Goal: Information Seeking & Learning: Find specific page/section

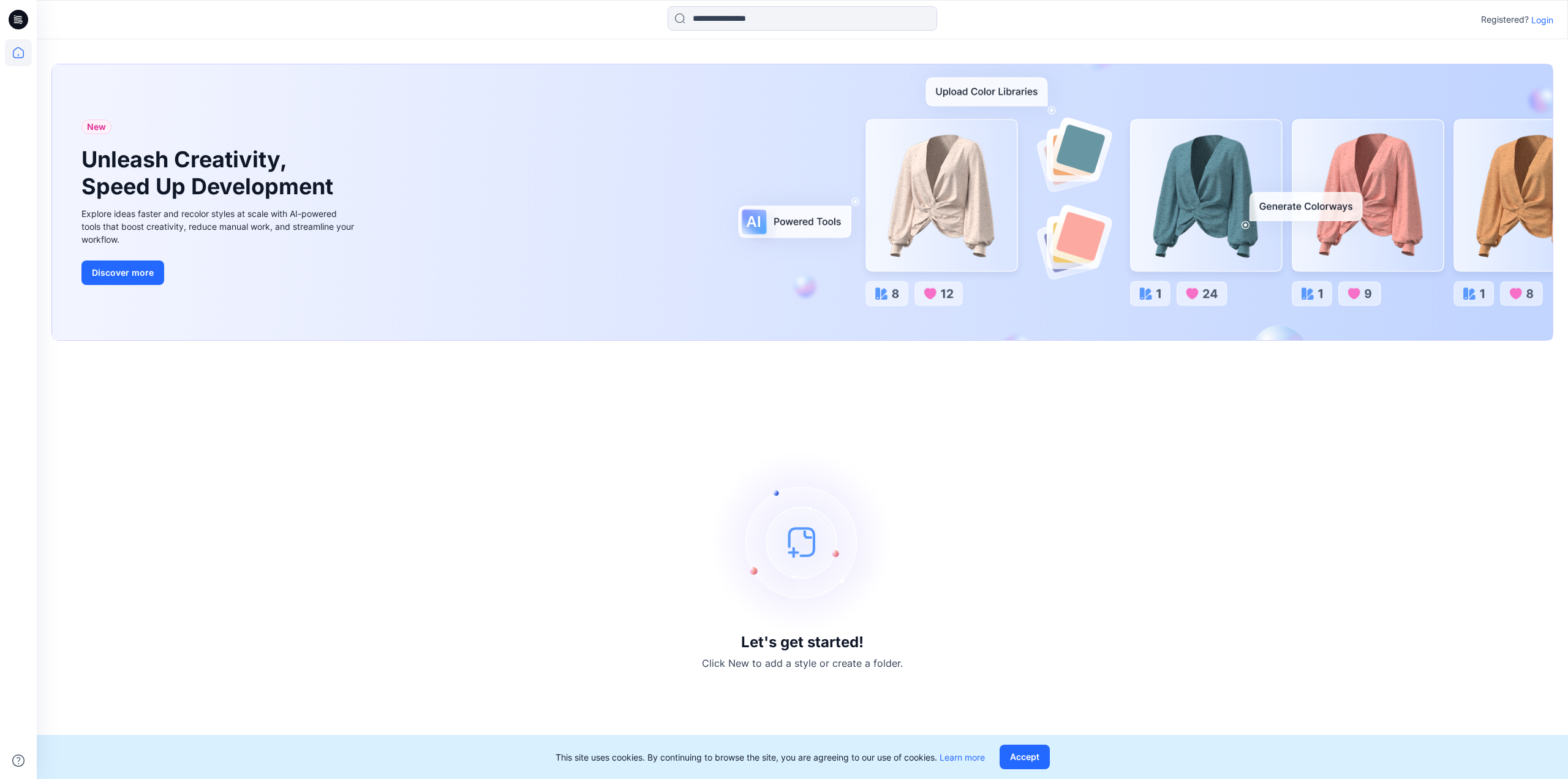
click at [1532, 16] on p "Login" at bounding box center [1543, 19] width 22 height 13
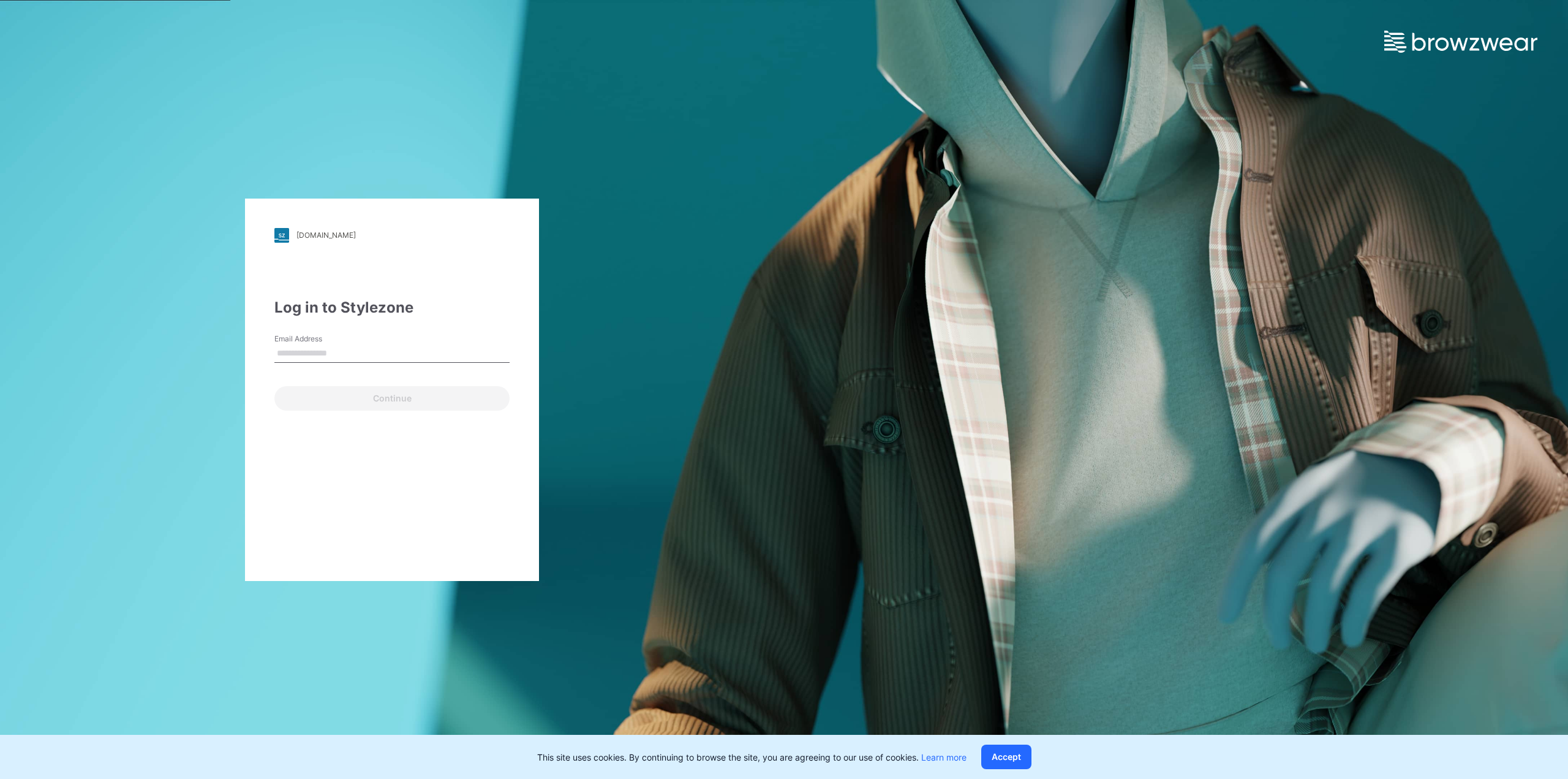
click at [341, 351] on input "Email Address" at bounding box center [392, 354] width 235 height 18
type input "**********"
click at [346, 396] on button "Continue" at bounding box center [392, 398] width 235 height 24
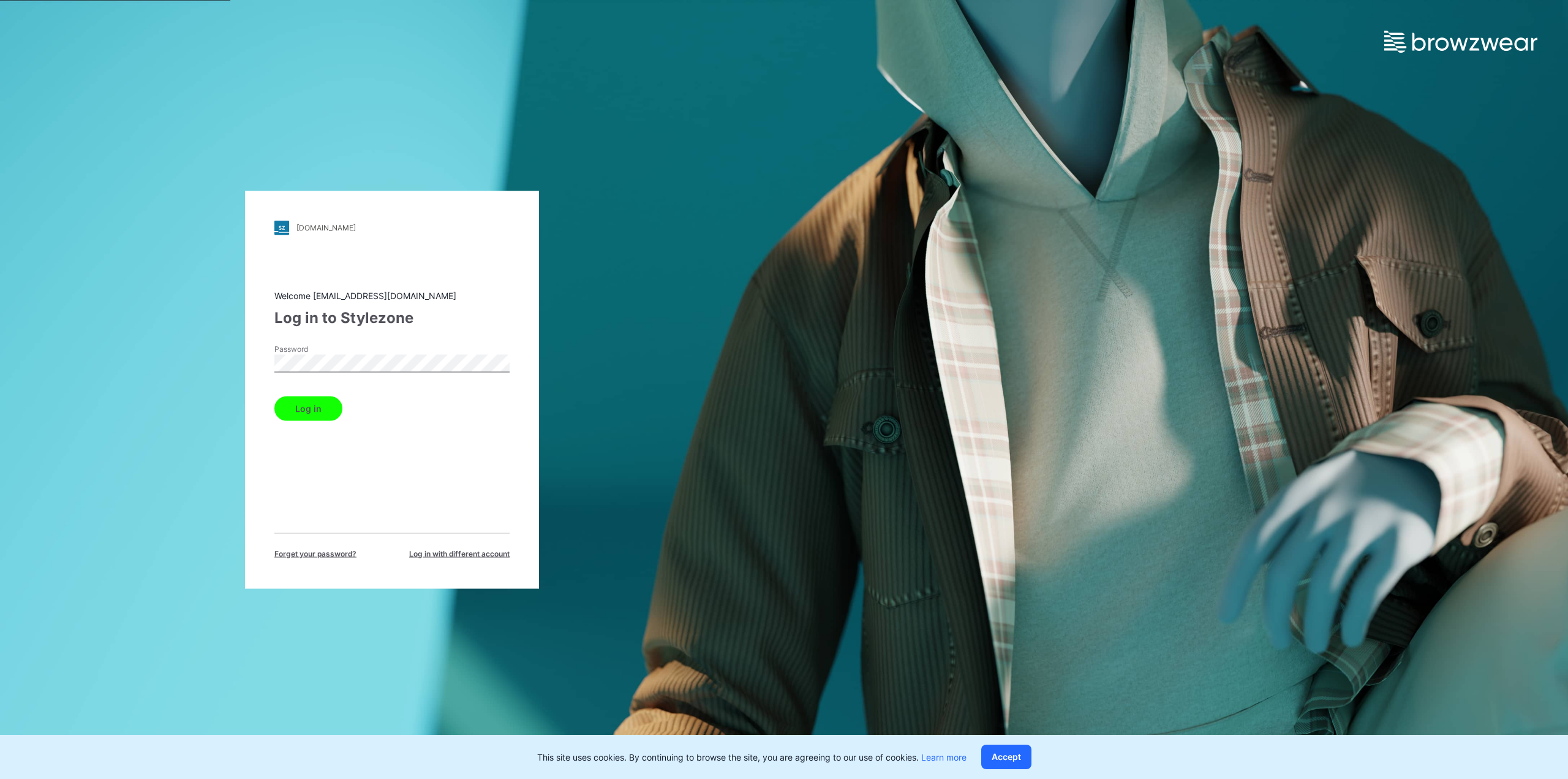
click at [315, 405] on button "Log in" at bounding box center [308, 408] width 68 height 24
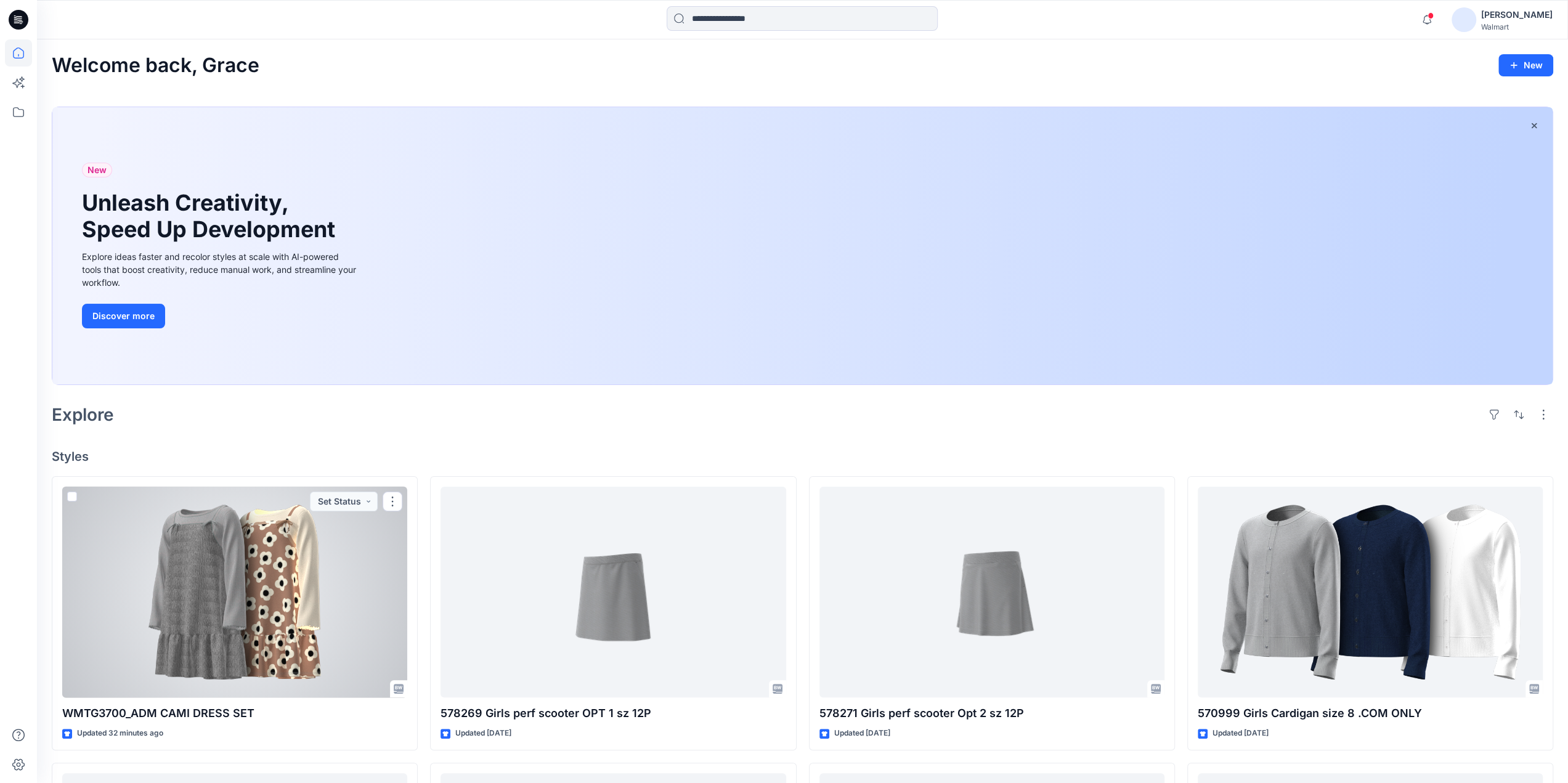
click at [295, 587] on div at bounding box center [235, 592] width 345 height 211
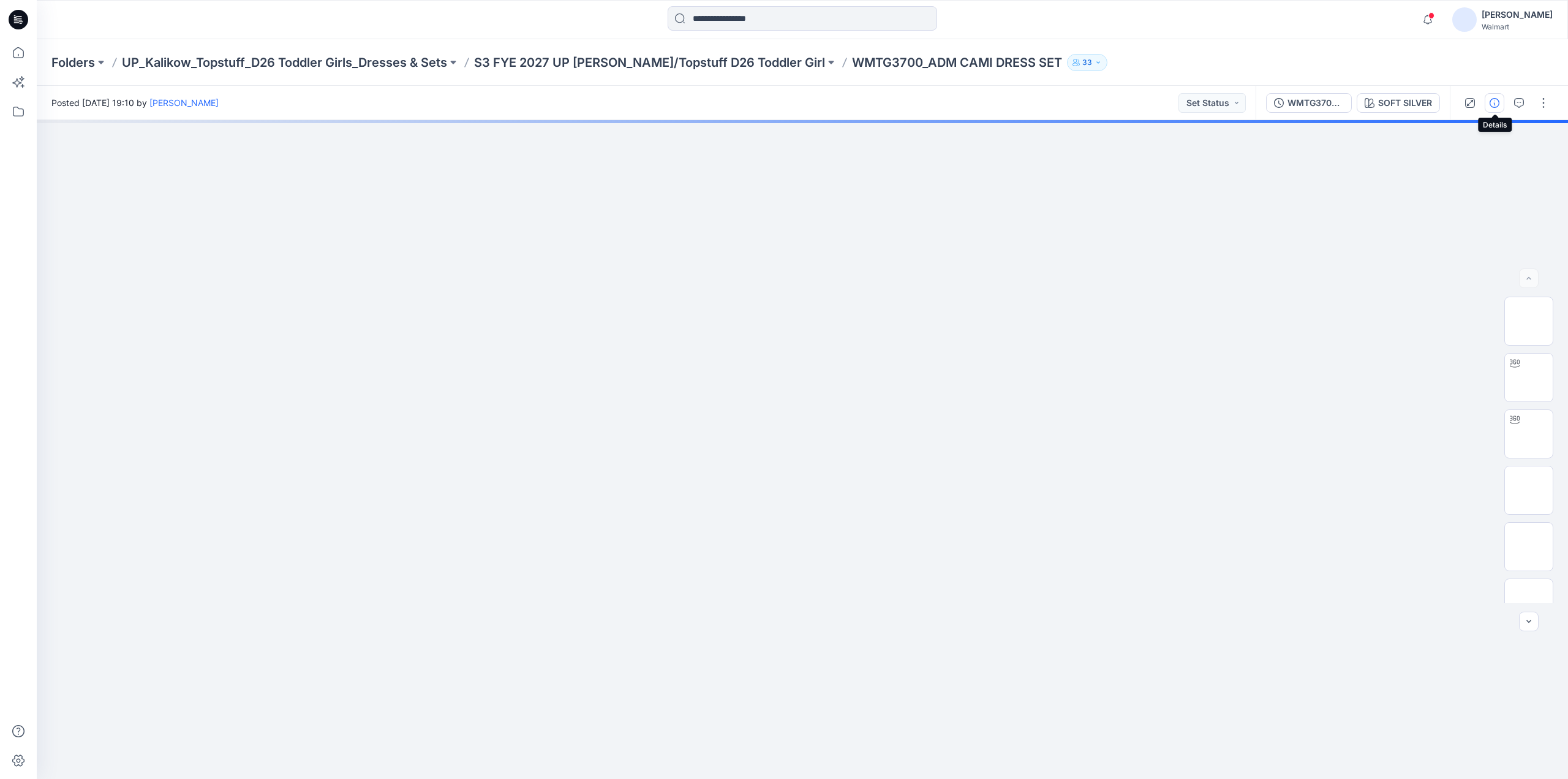
click at [1498, 101] on icon "button" at bounding box center [1494, 103] width 10 height 10
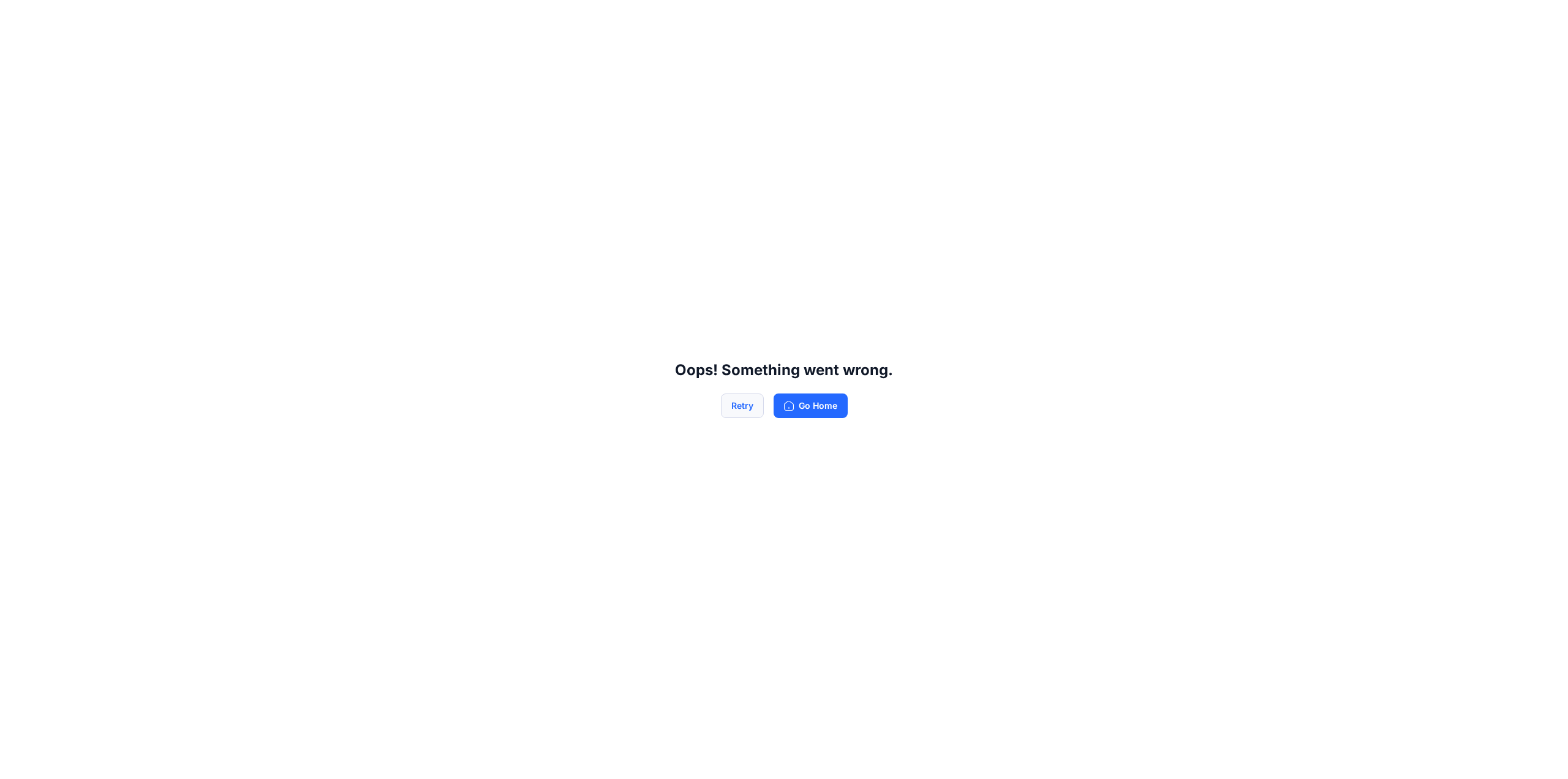
click at [734, 404] on button "Retry" at bounding box center [743, 405] width 43 height 24
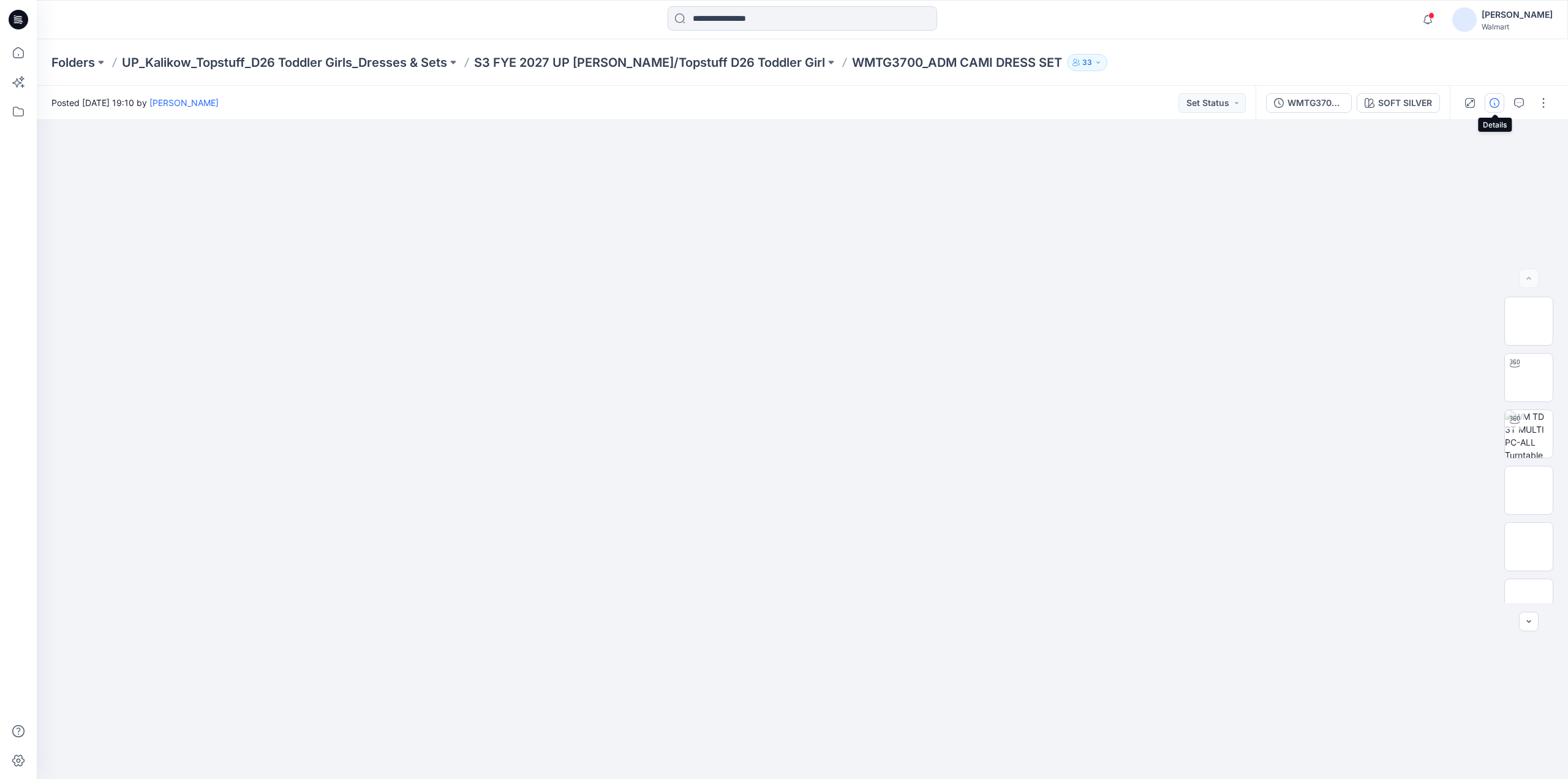
click at [1500, 102] on icon "button" at bounding box center [1494, 103] width 10 height 10
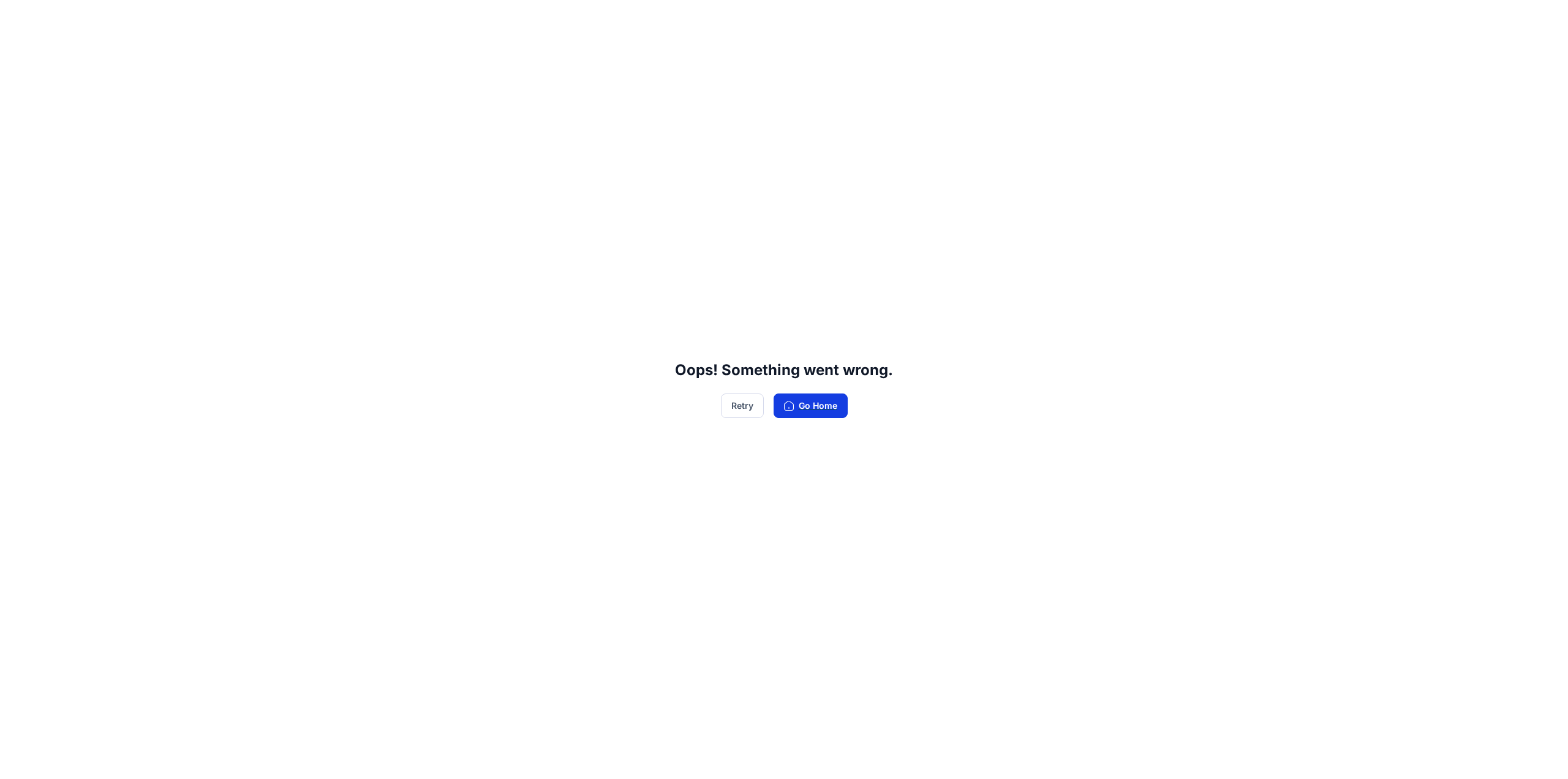
click at [794, 402] on button "Go Home" at bounding box center [811, 405] width 74 height 24
click at [746, 401] on button "Retry" at bounding box center [743, 405] width 43 height 24
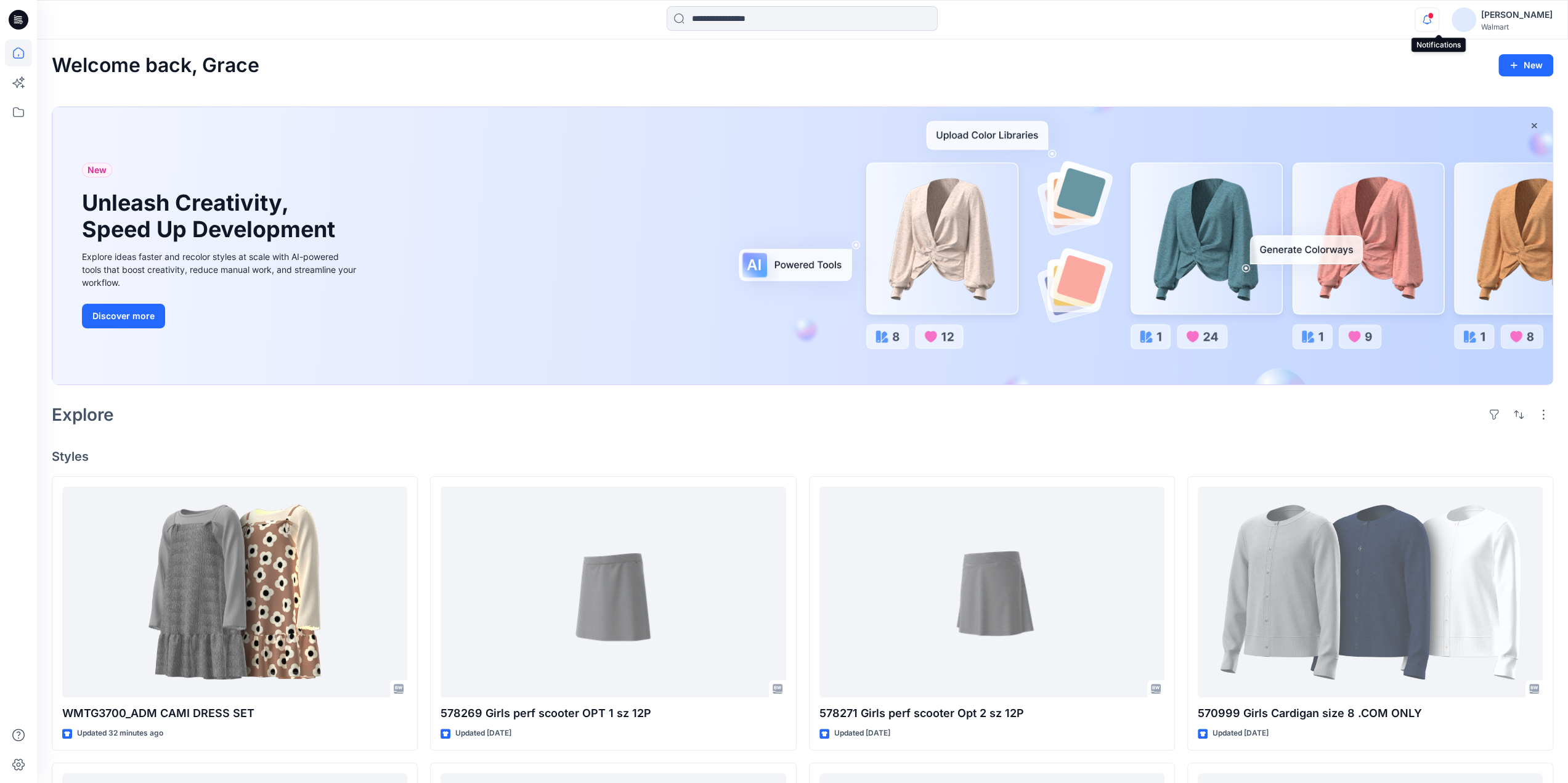
click at [1439, 20] on icon "button" at bounding box center [1427, 19] width 23 height 25
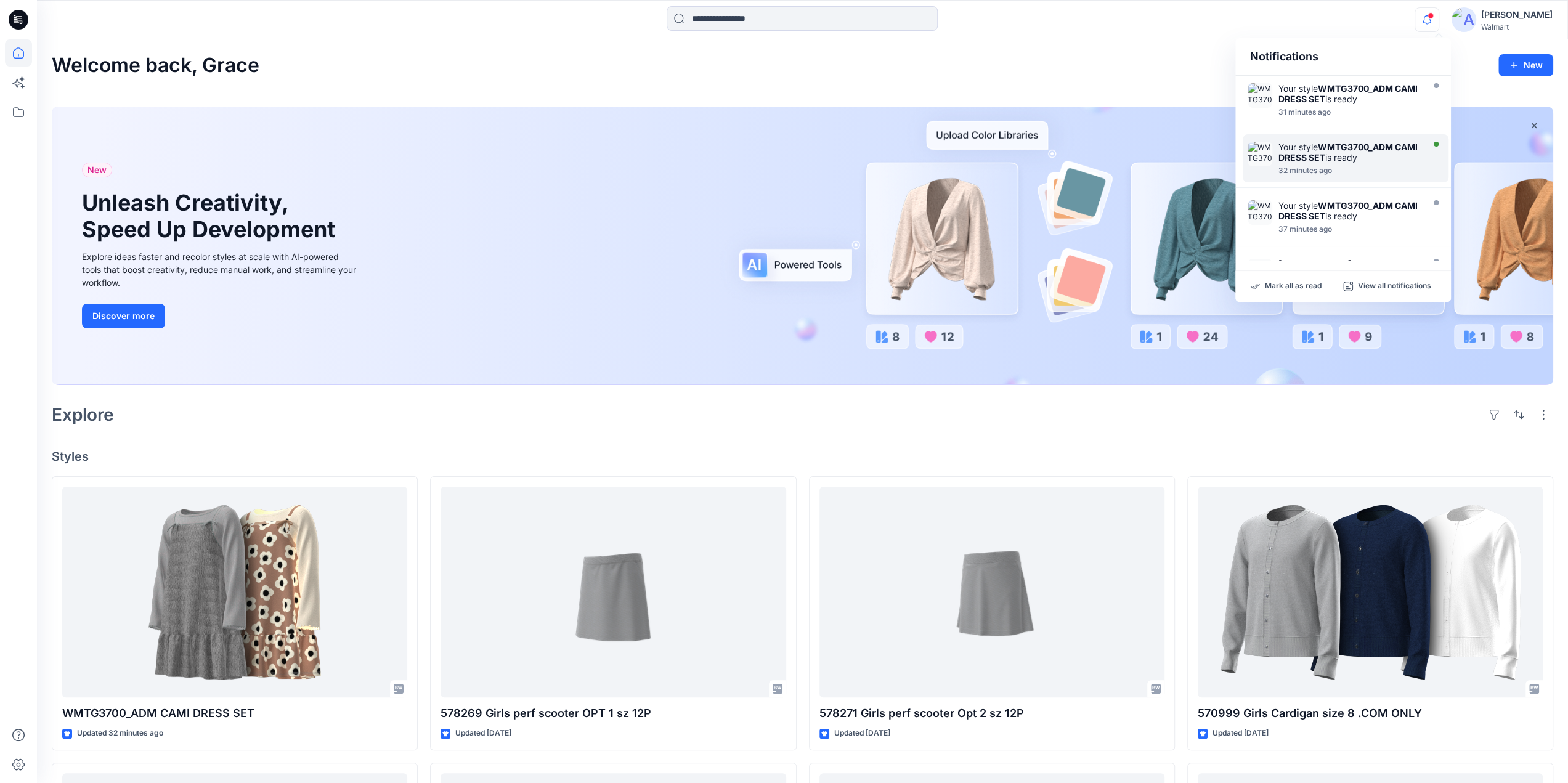
click at [1301, 147] on div "Your style WMTG3700_ADM CAMI DRESS SET is ready" at bounding box center [1349, 152] width 142 height 21
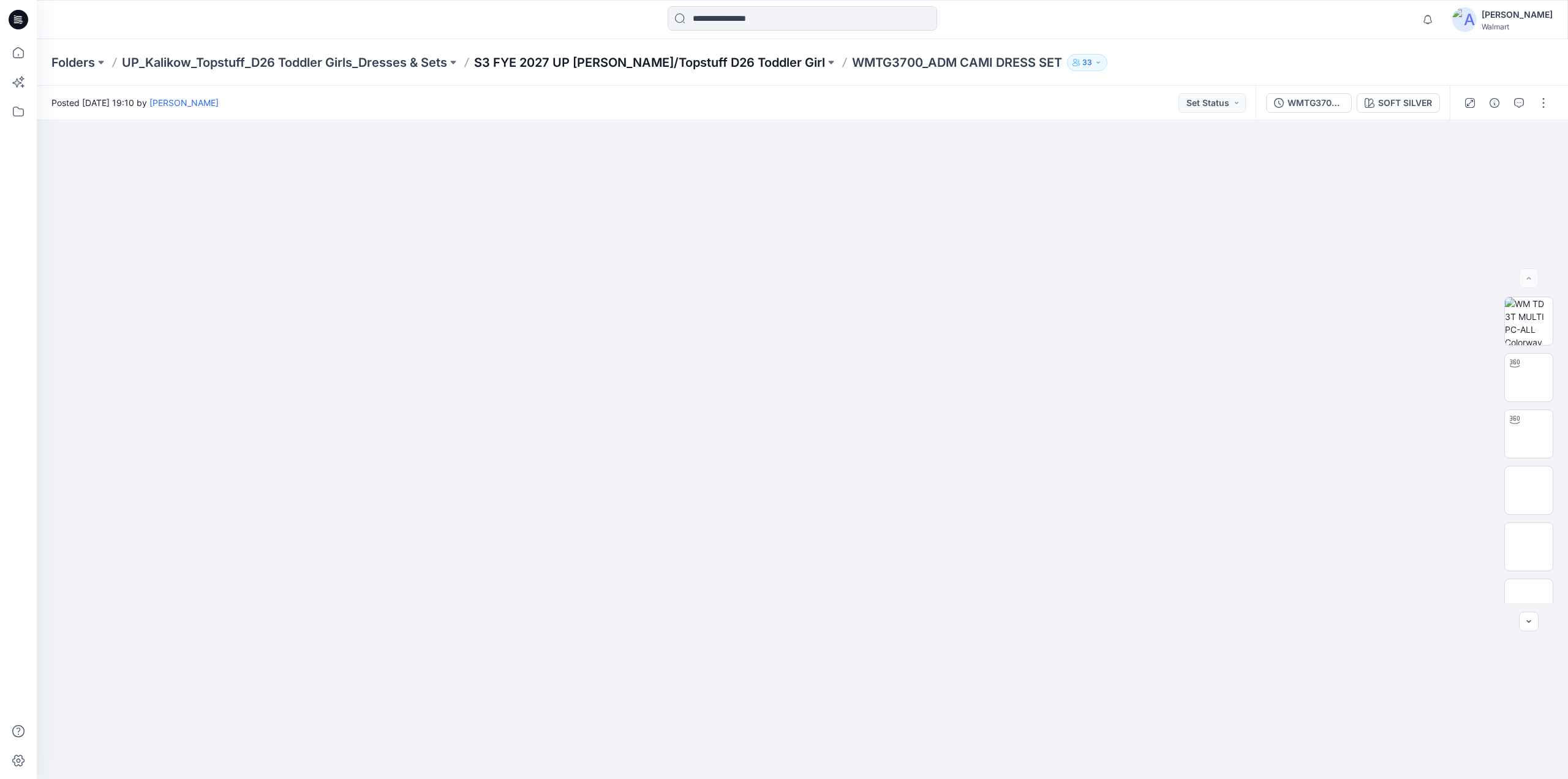
click at [703, 55] on p "S3 FYE 2027 UP Kalikow/Topstuff D26 Toddler Girl" at bounding box center [649, 62] width 351 height 17
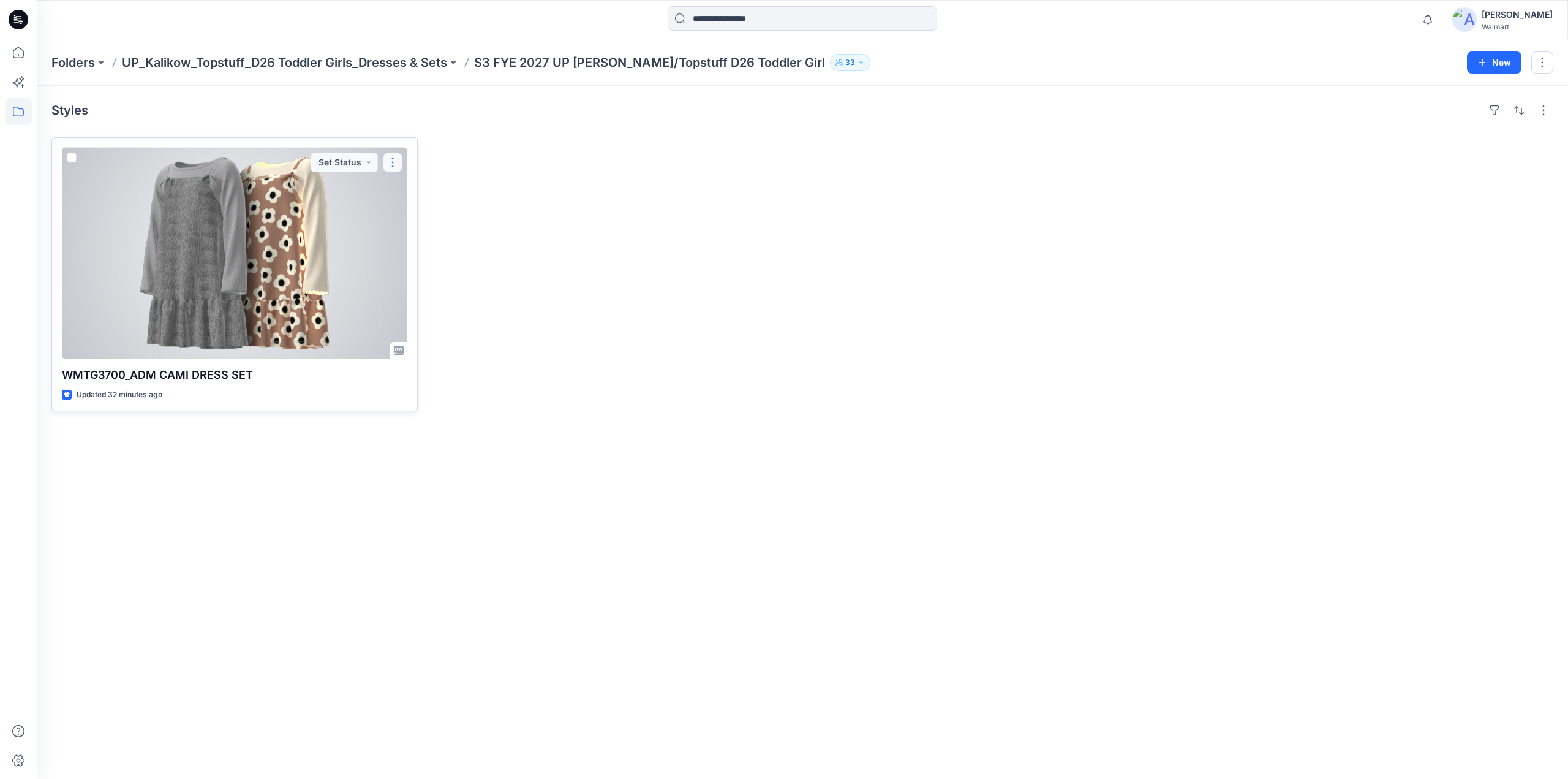
click at [388, 167] on button "button" at bounding box center [393, 162] width 20 height 20
click at [406, 189] on button "Edit" at bounding box center [451, 190] width 132 height 23
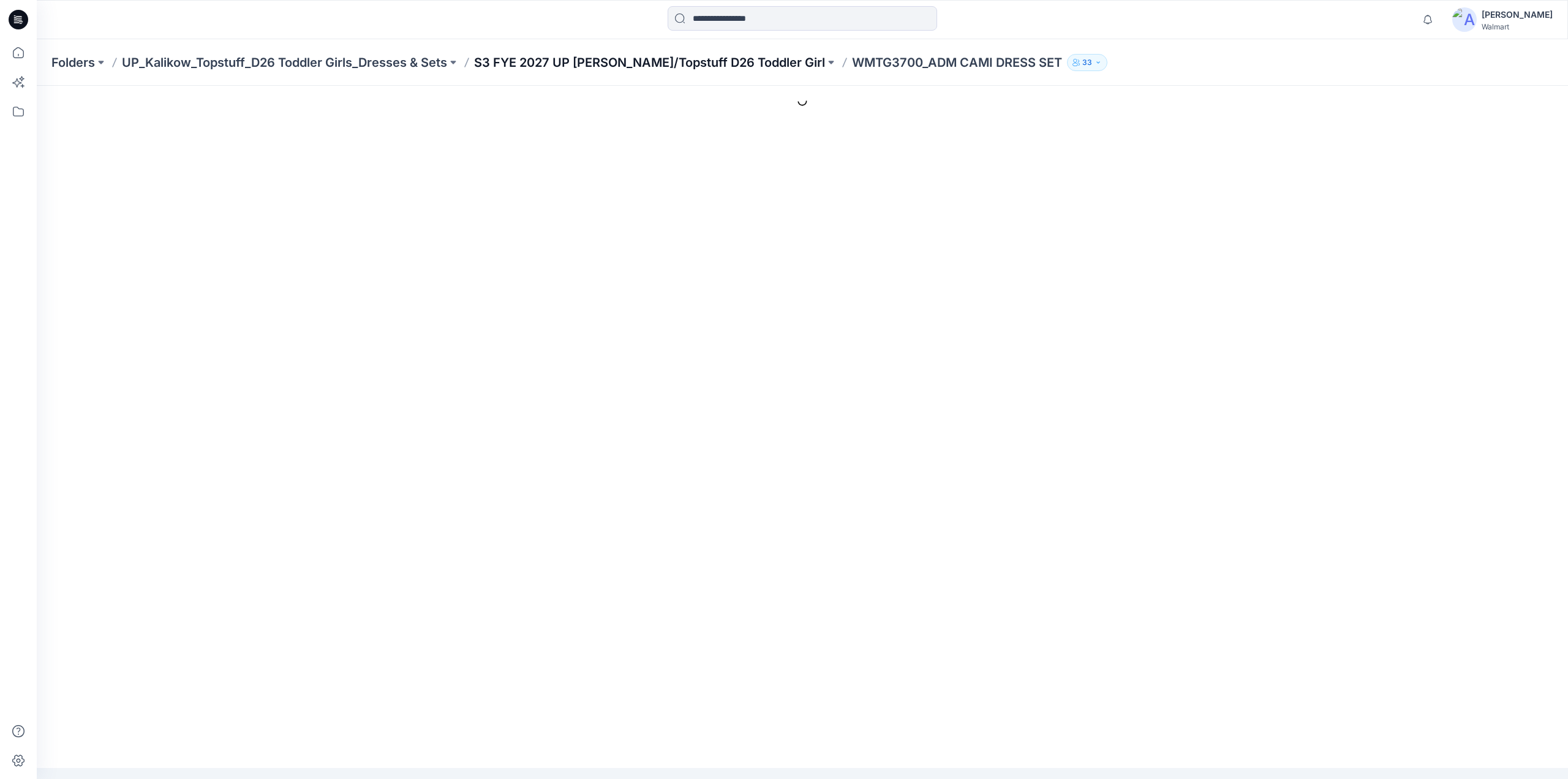
click at [690, 59] on p "S3 FYE 2027 UP Kalikow/Topstuff D26 Toddler Girl" at bounding box center [649, 62] width 351 height 17
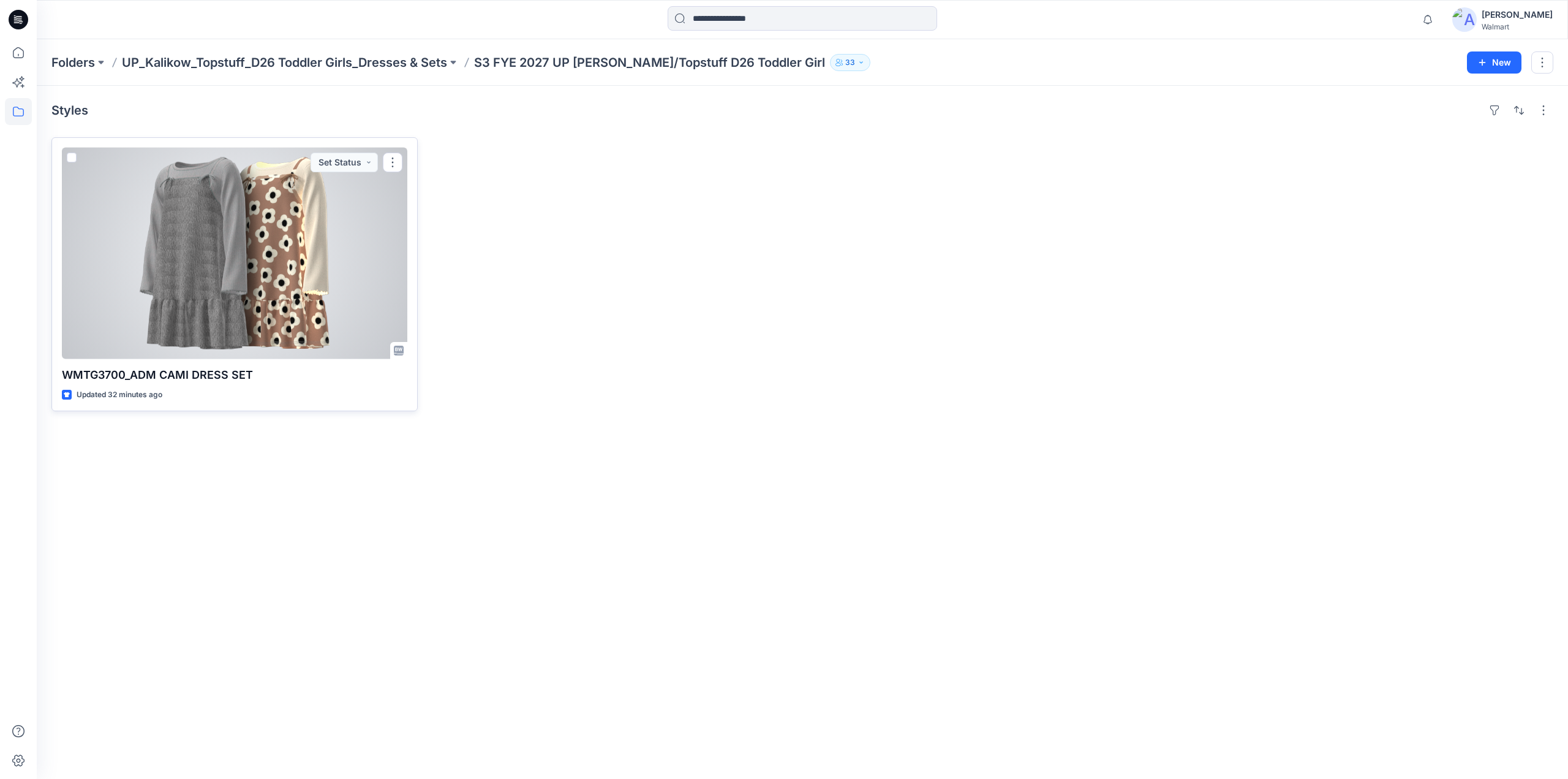
click at [369, 235] on div at bounding box center [234, 254] width 345 height 212
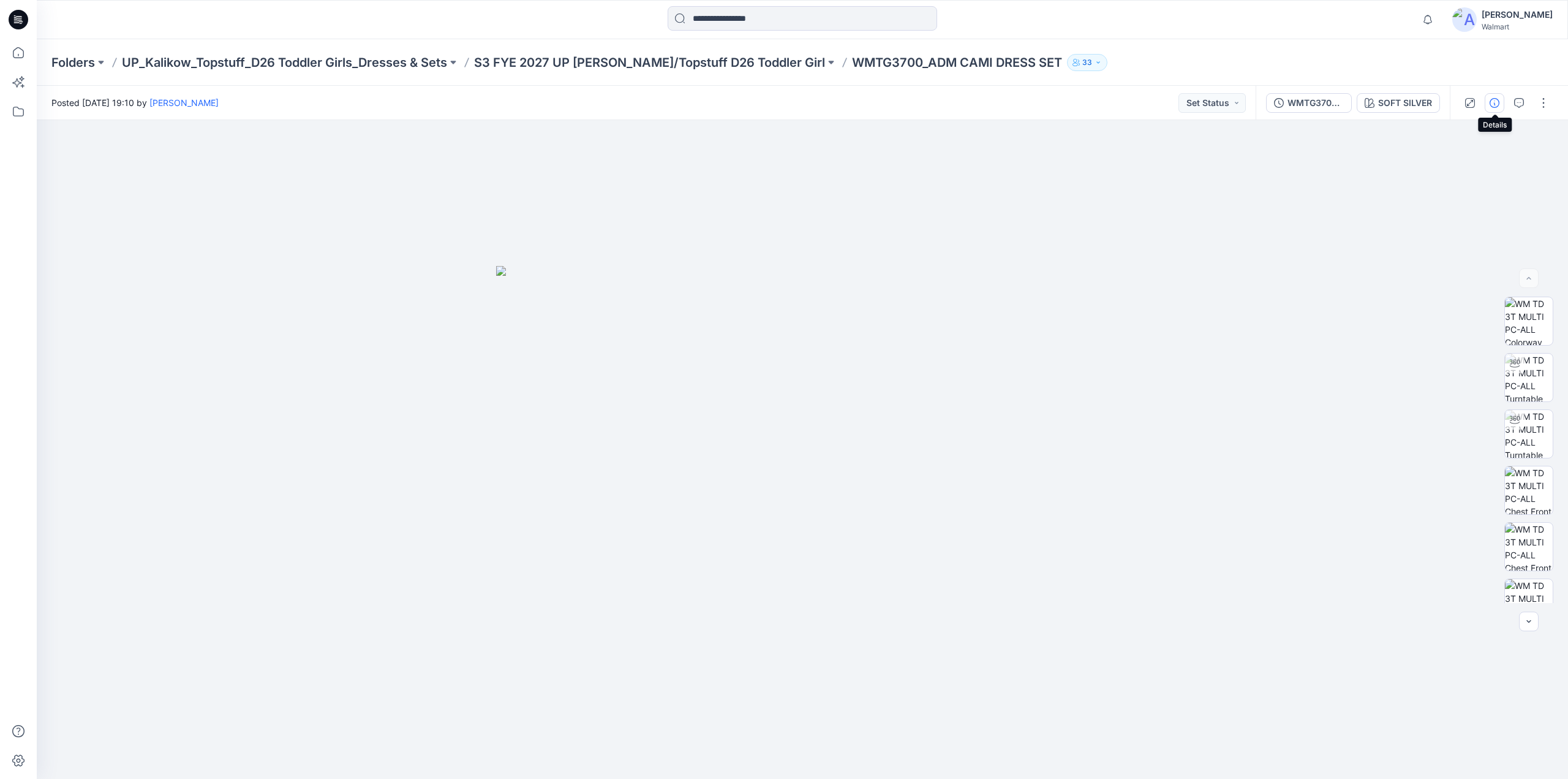
click at [1501, 97] on button "button" at bounding box center [1495, 103] width 20 height 20
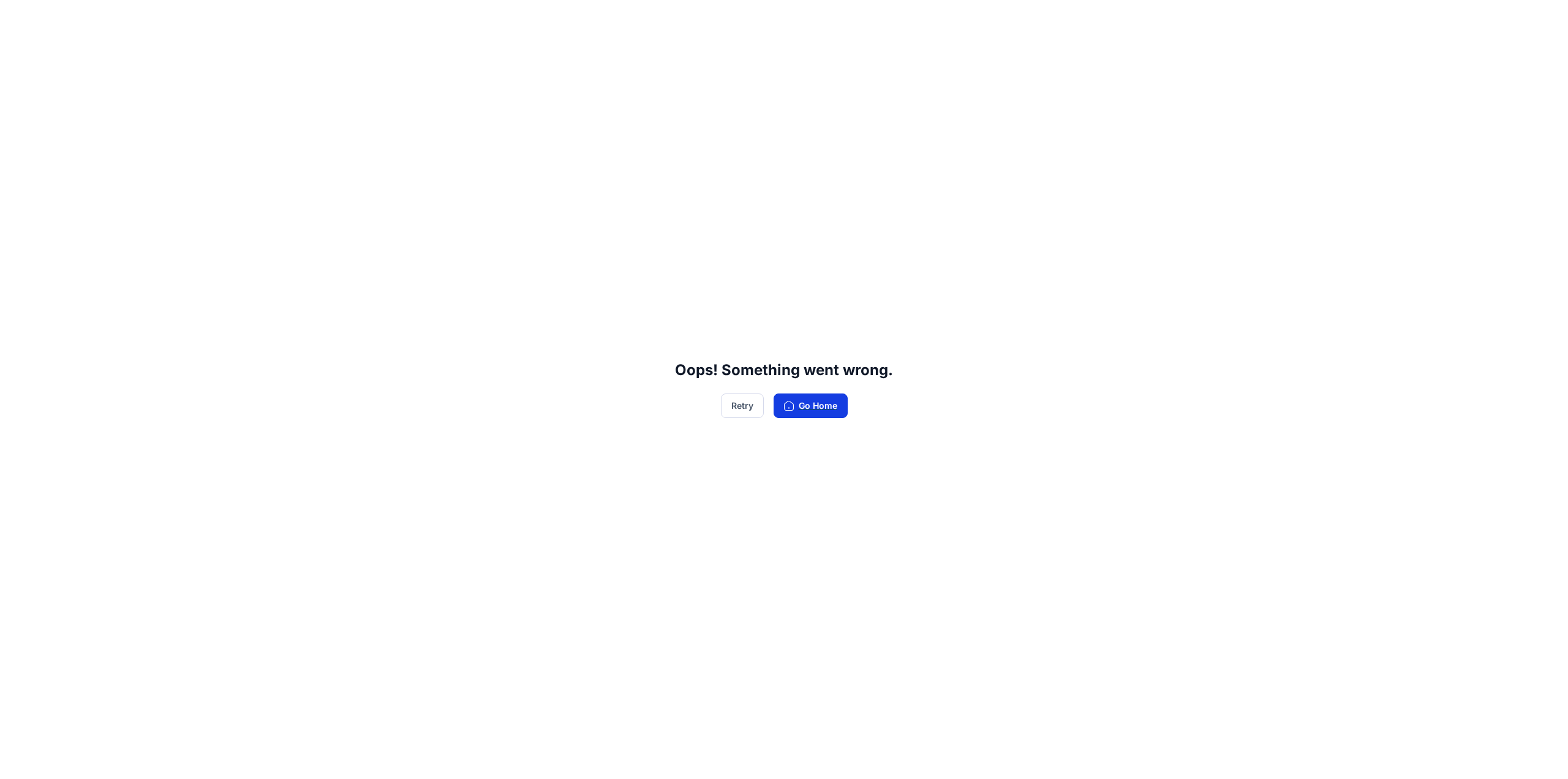
click at [814, 408] on button "Go Home" at bounding box center [811, 405] width 74 height 24
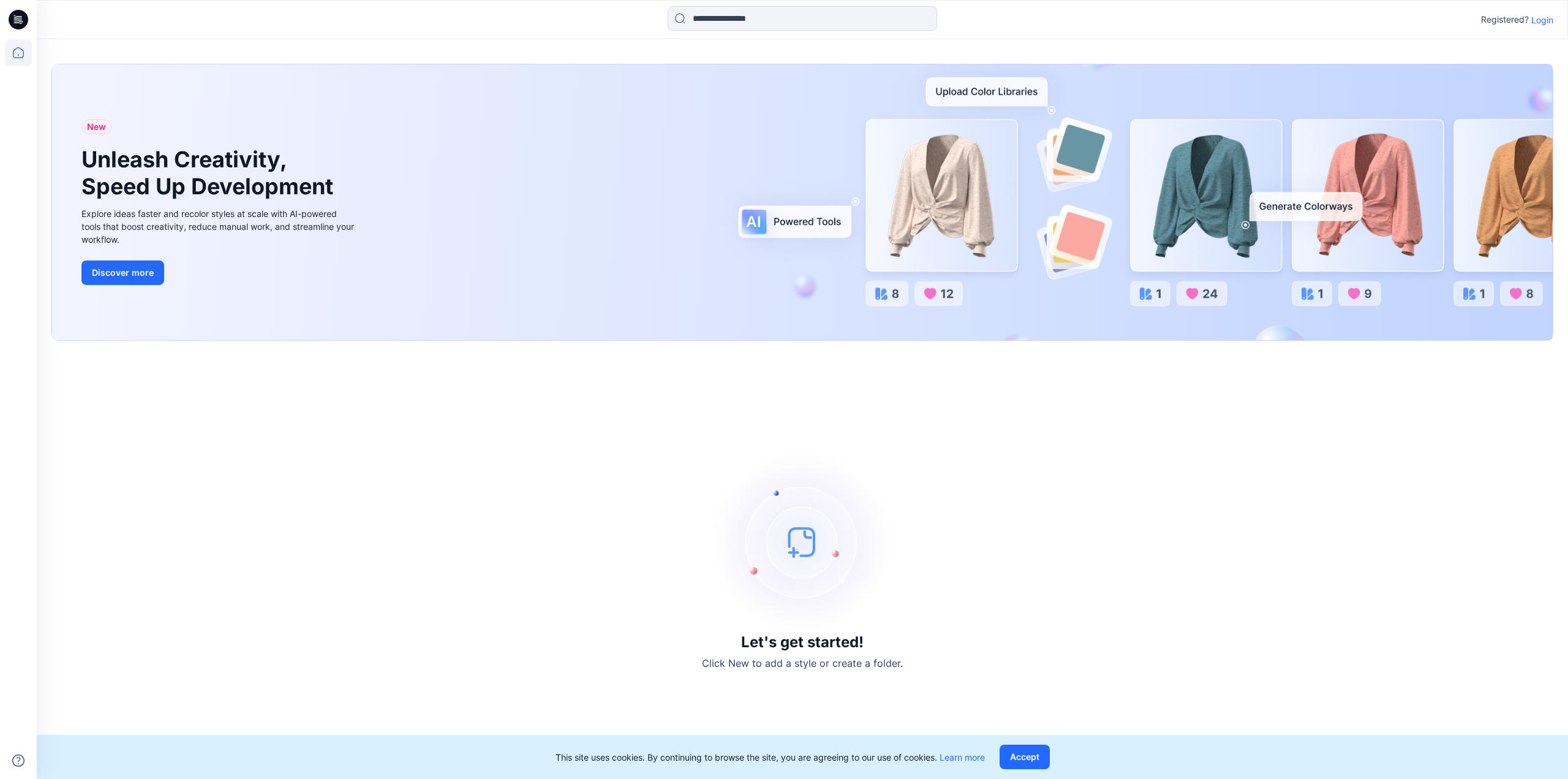
click at [1540, 19] on p "Login" at bounding box center [1543, 19] width 22 height 13
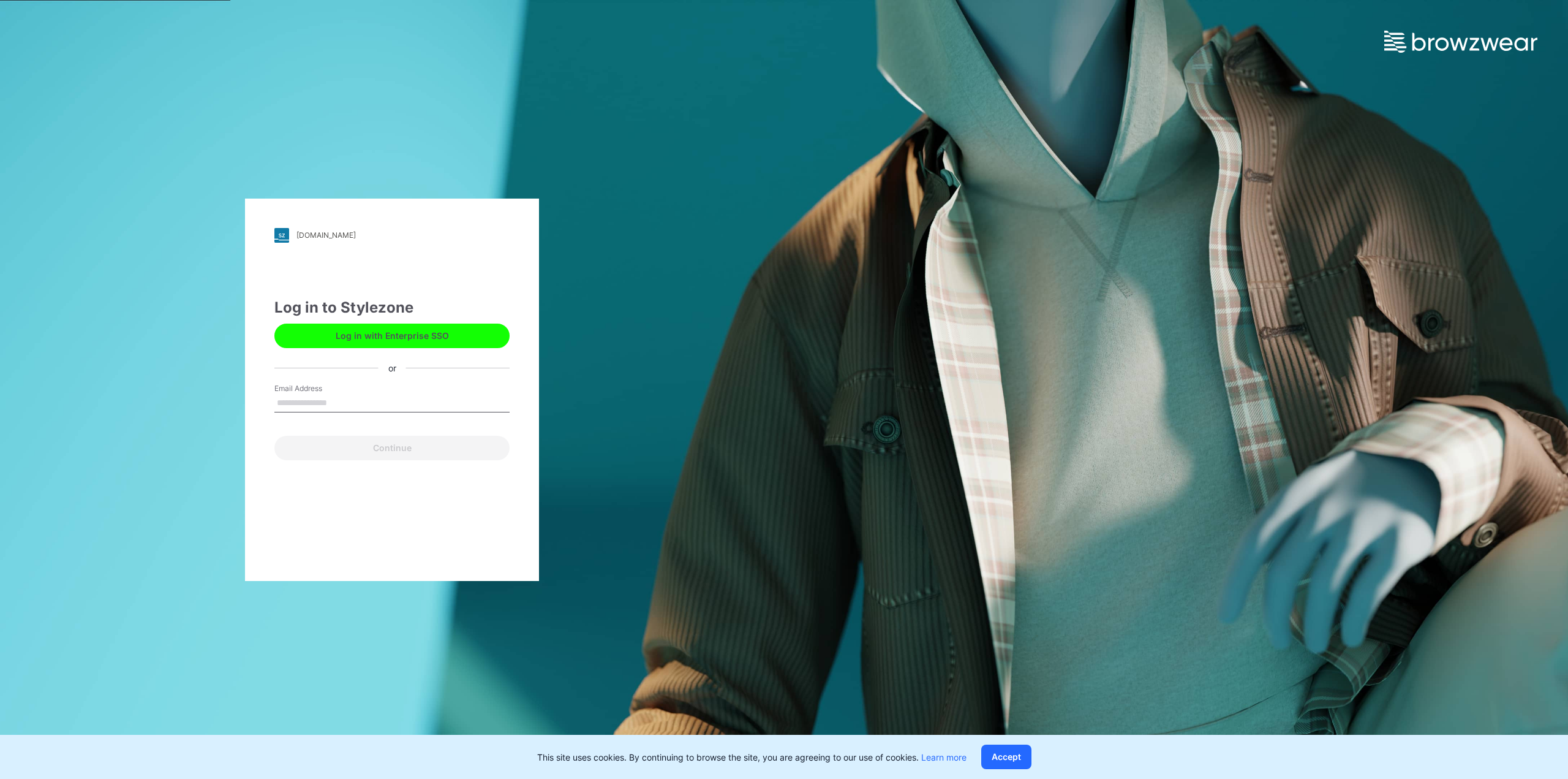
click at [323, 404] on input "Email Address" at bounding box center [392, 403] width 235 height 18
type input "**********"
click at [320, 440] on button "Continue" at bounding box center [392, 448] width 235 height 24
click at [430, 398] on input "**********" at bounding box center [392, 403] width 235 height 18
click at [416, 448] on div "Continue" at bounding box center [392, 445] width 235 height 30
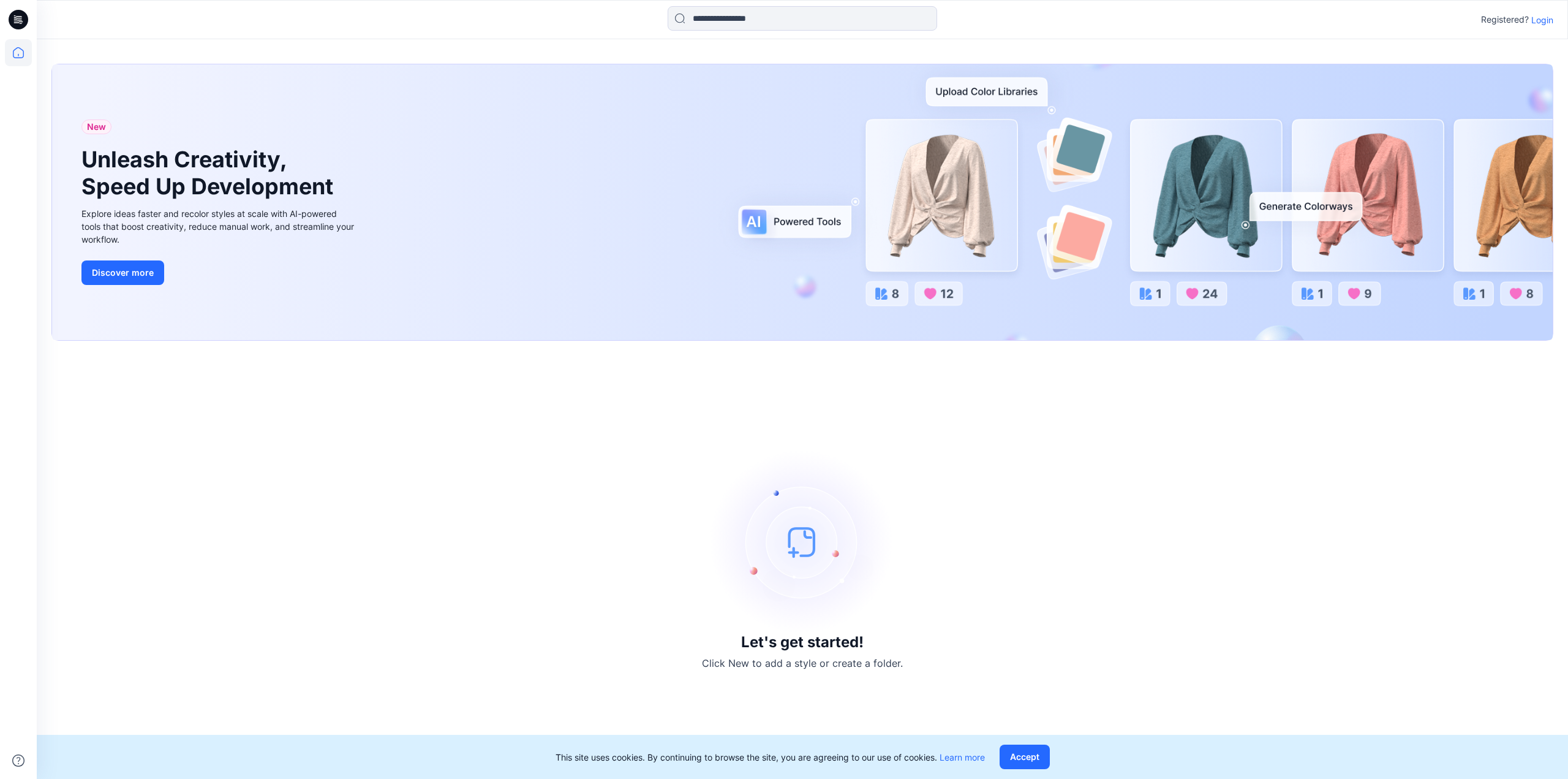
click at [1547, 16] on p "Login" at bounding box center [1543, 19] width 22 height 13
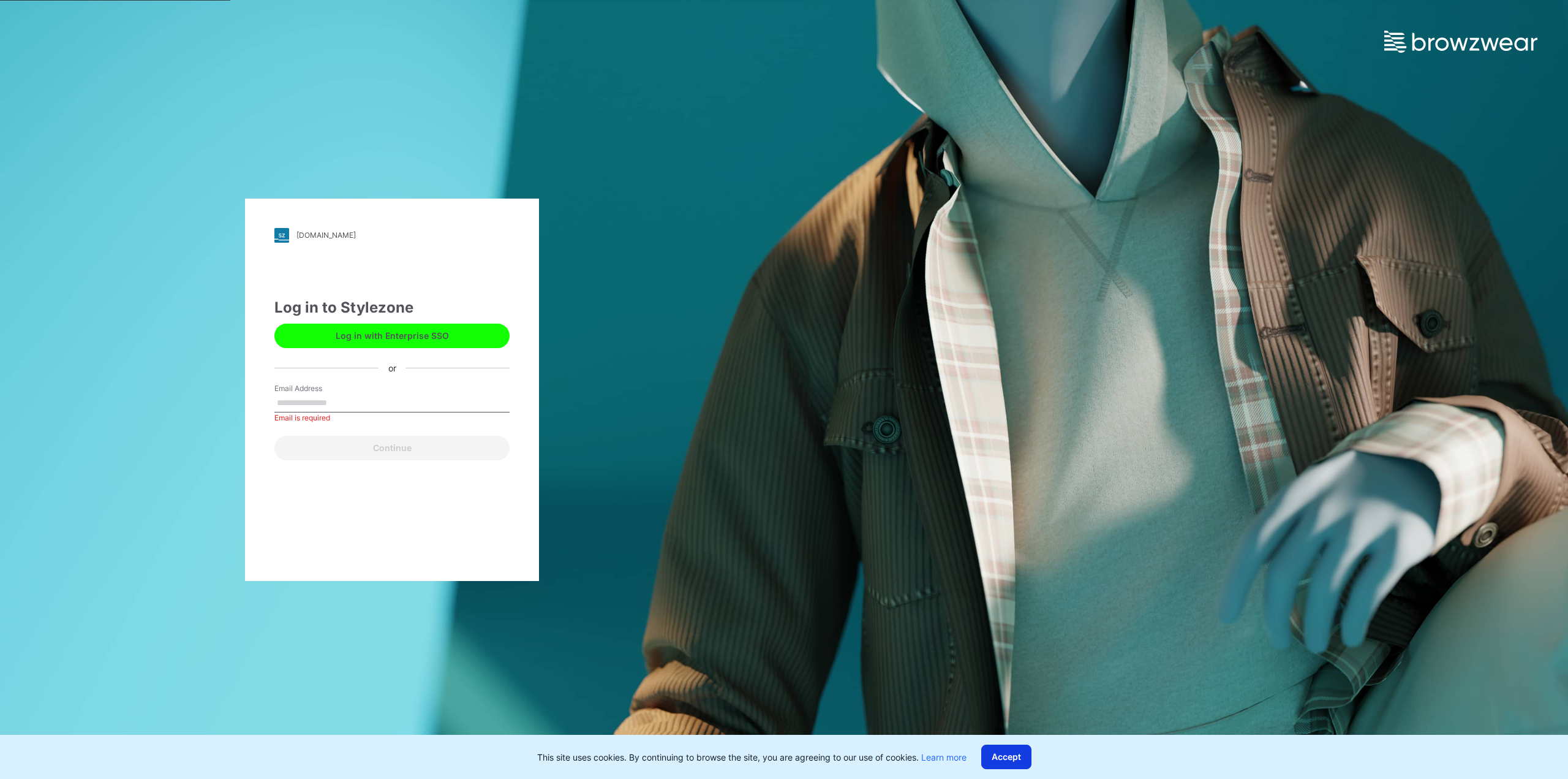
click at [1011, 755] on button "Accept" at bounding box center [1007, 756] width 50 height 24
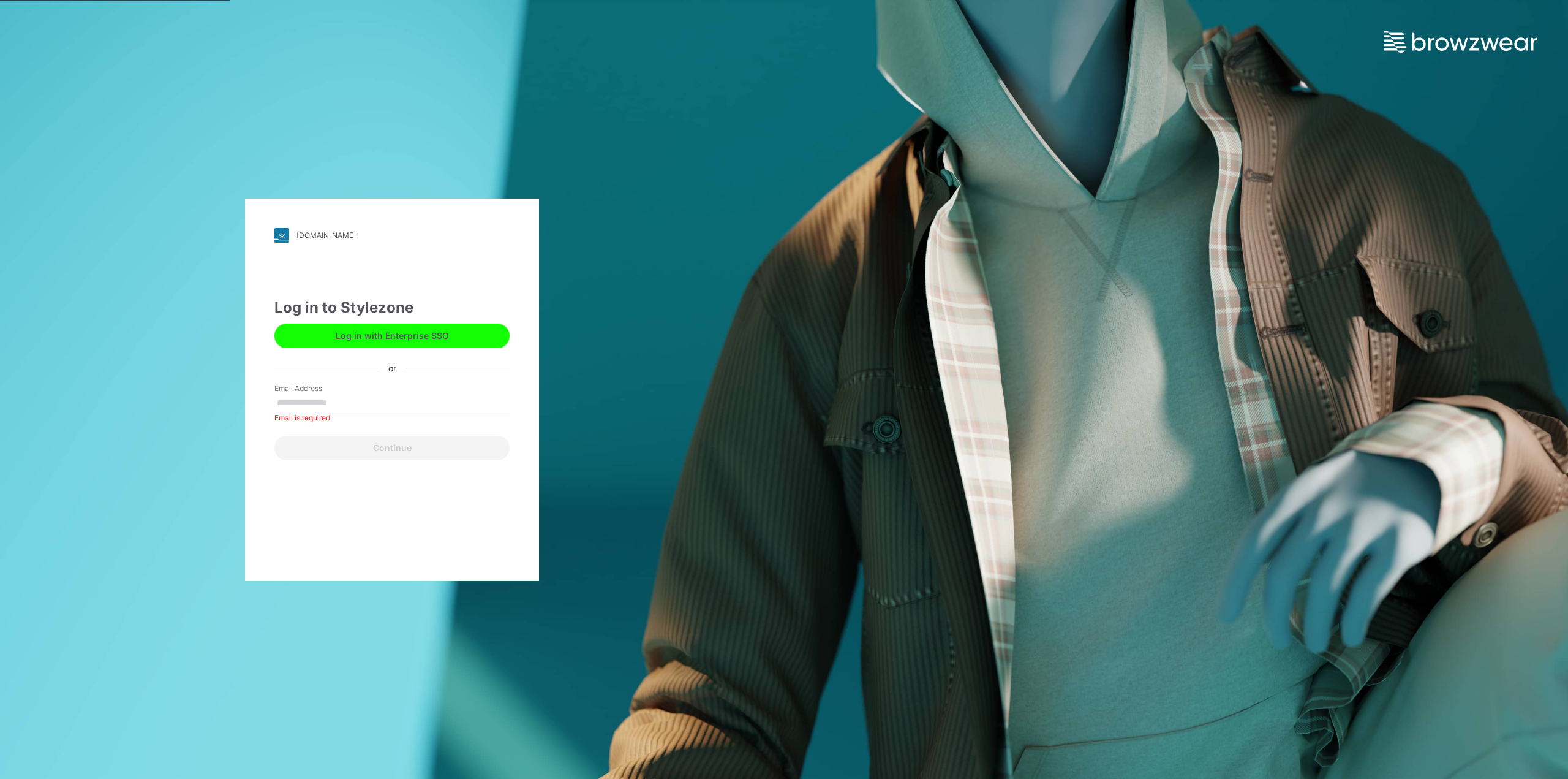
click at [323, 398] on input "Email Address" at bounding box center [392, 403] width 235 height 18
type input "**********"
click at [322, 445] on button "Continue" at bounding box center [392, 448] width 235 height 24
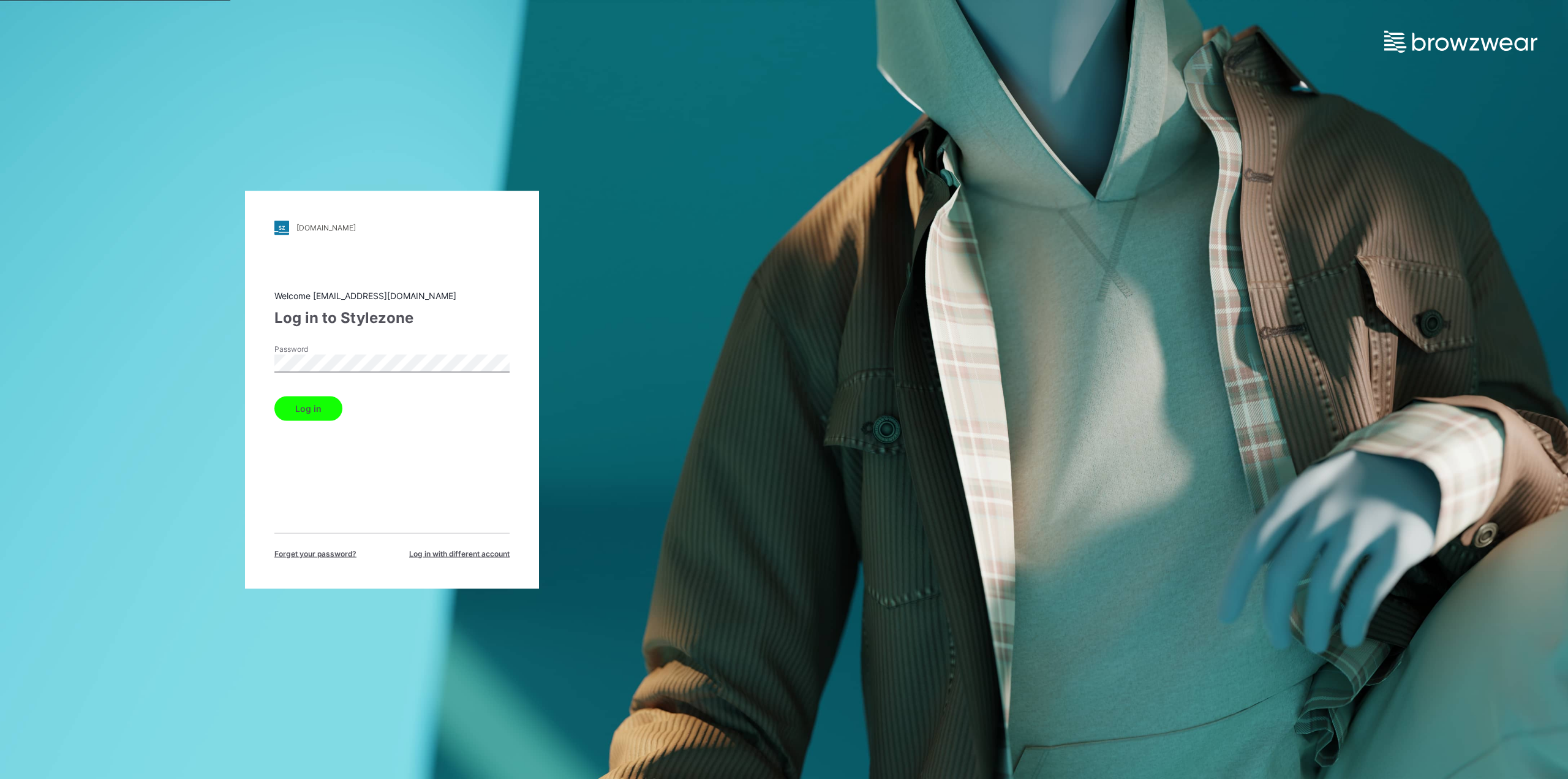
click at [311, 412] on button "Log in" at bounding box center [308, 408] width 68 height 24
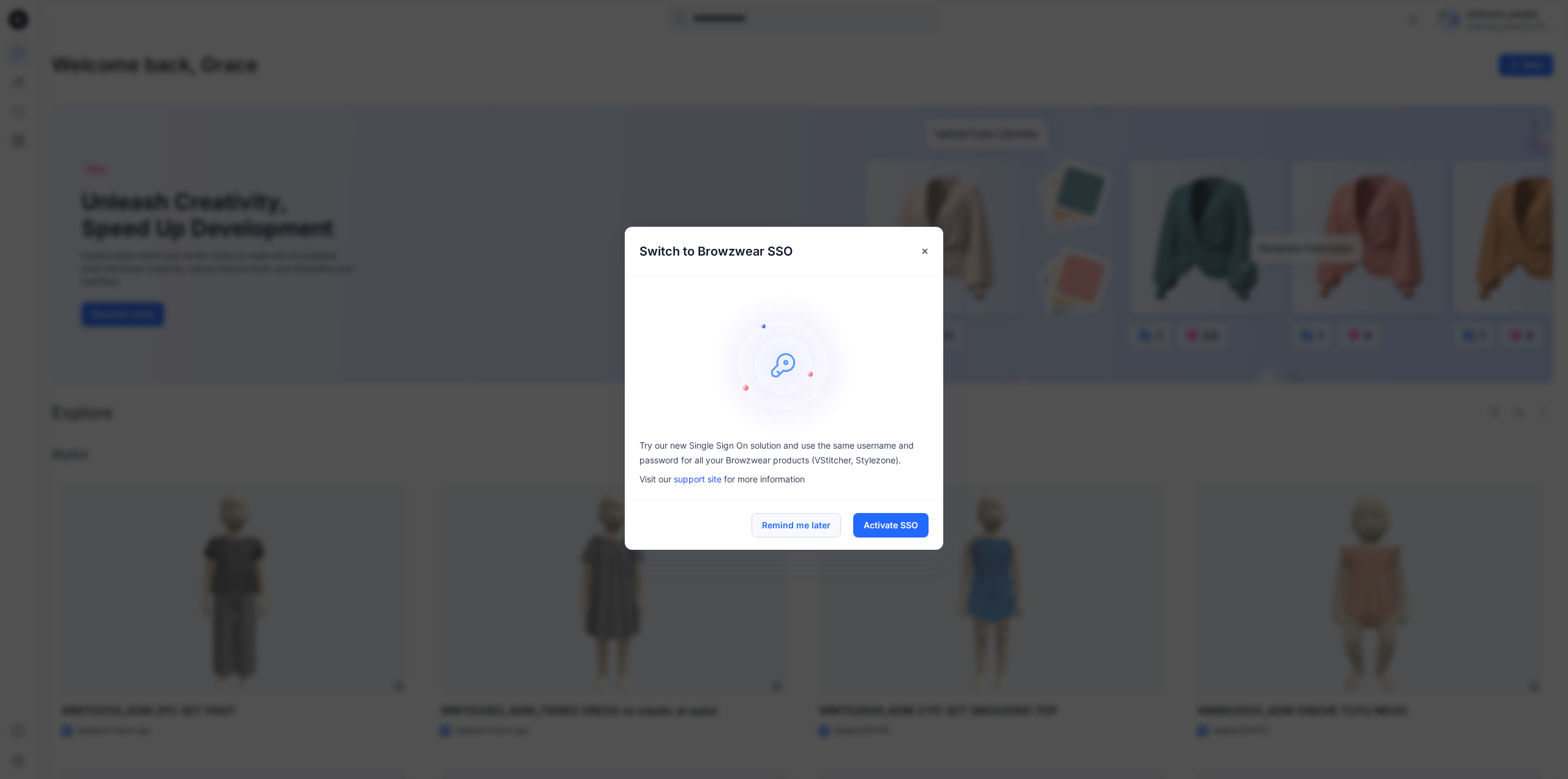
click at [791, 529] on button "Remind me later" at bounding box center [796, 525] width 89 height 24
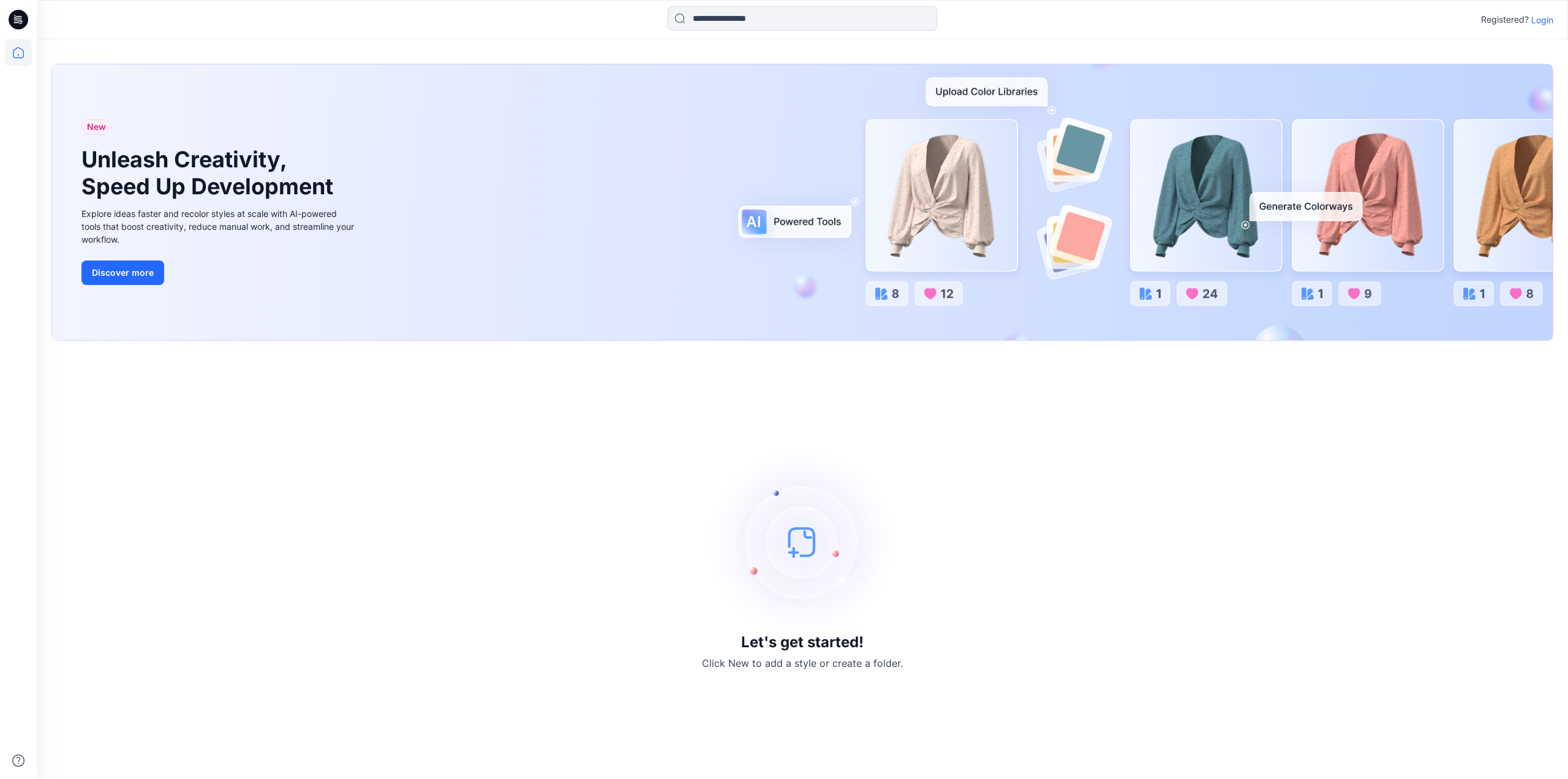
click at [1545, 16] on p "Login" at bounding box center [1543, 19] width 22 height 13
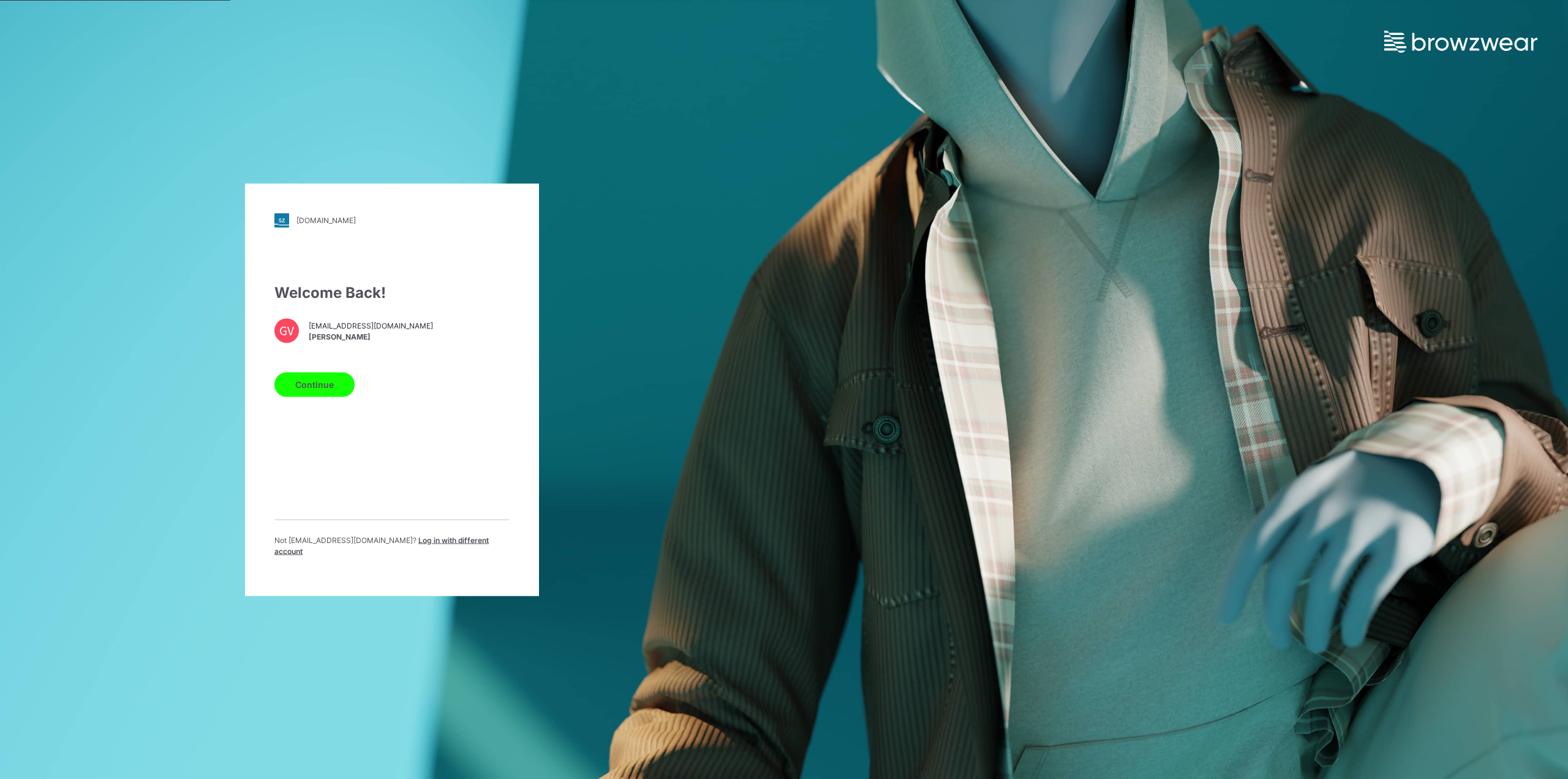
click at [291, 387] on button "Continue" at bounding box center [314, 384] width 81 height 24
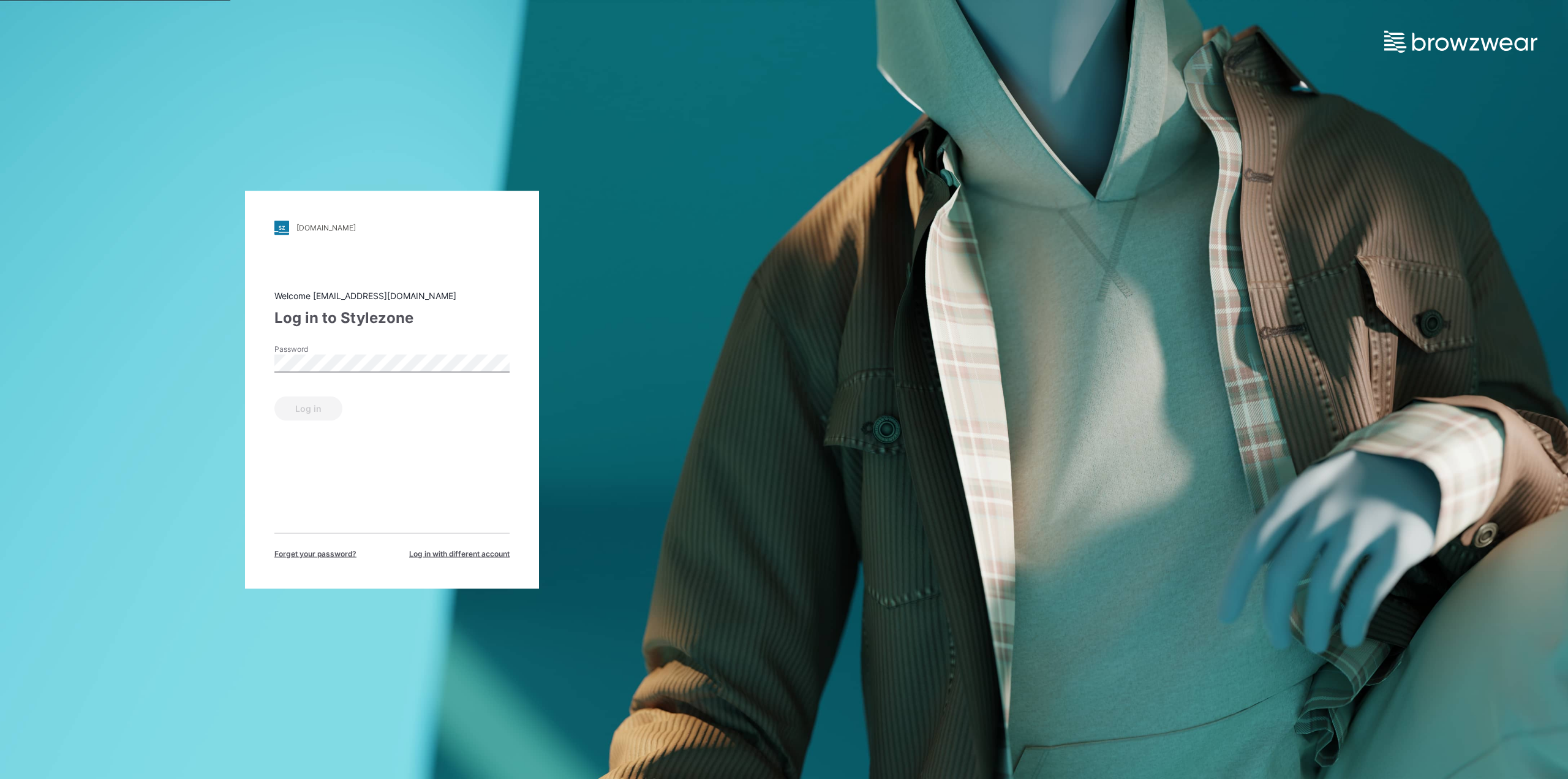
click at [307, 352] on label "Password" at bounding box center [317, 348] width 86 height 11
click at [308, 406] on button "Log in" at bounding box center [308, 408] width 68 height 24
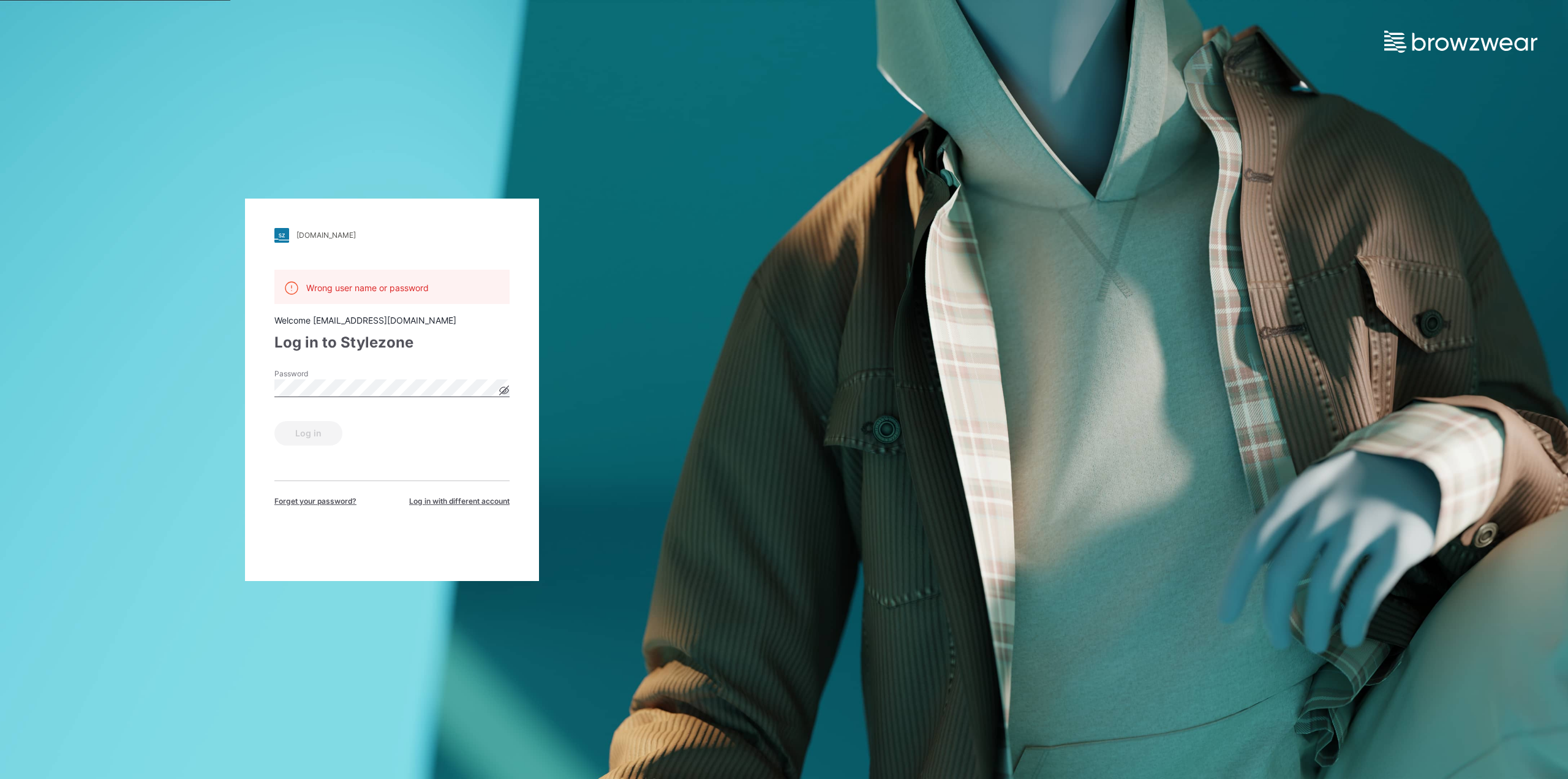
click at [344, 391] on div "Password" at bounding box center [392, 387] width 235 height 37
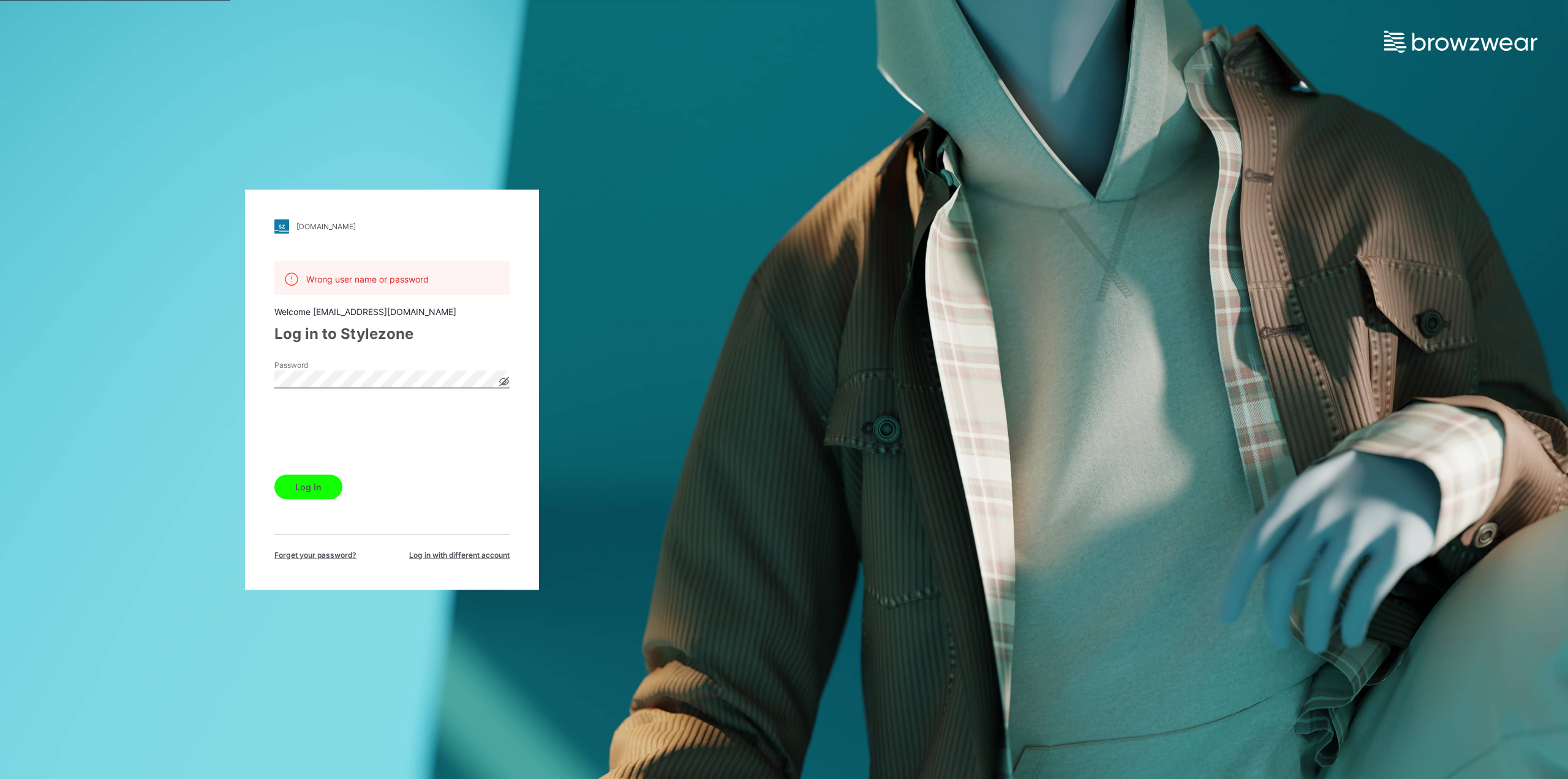
click at [298, 486] on button "Log in" at bounding box center [308, 486] width 68 height 24
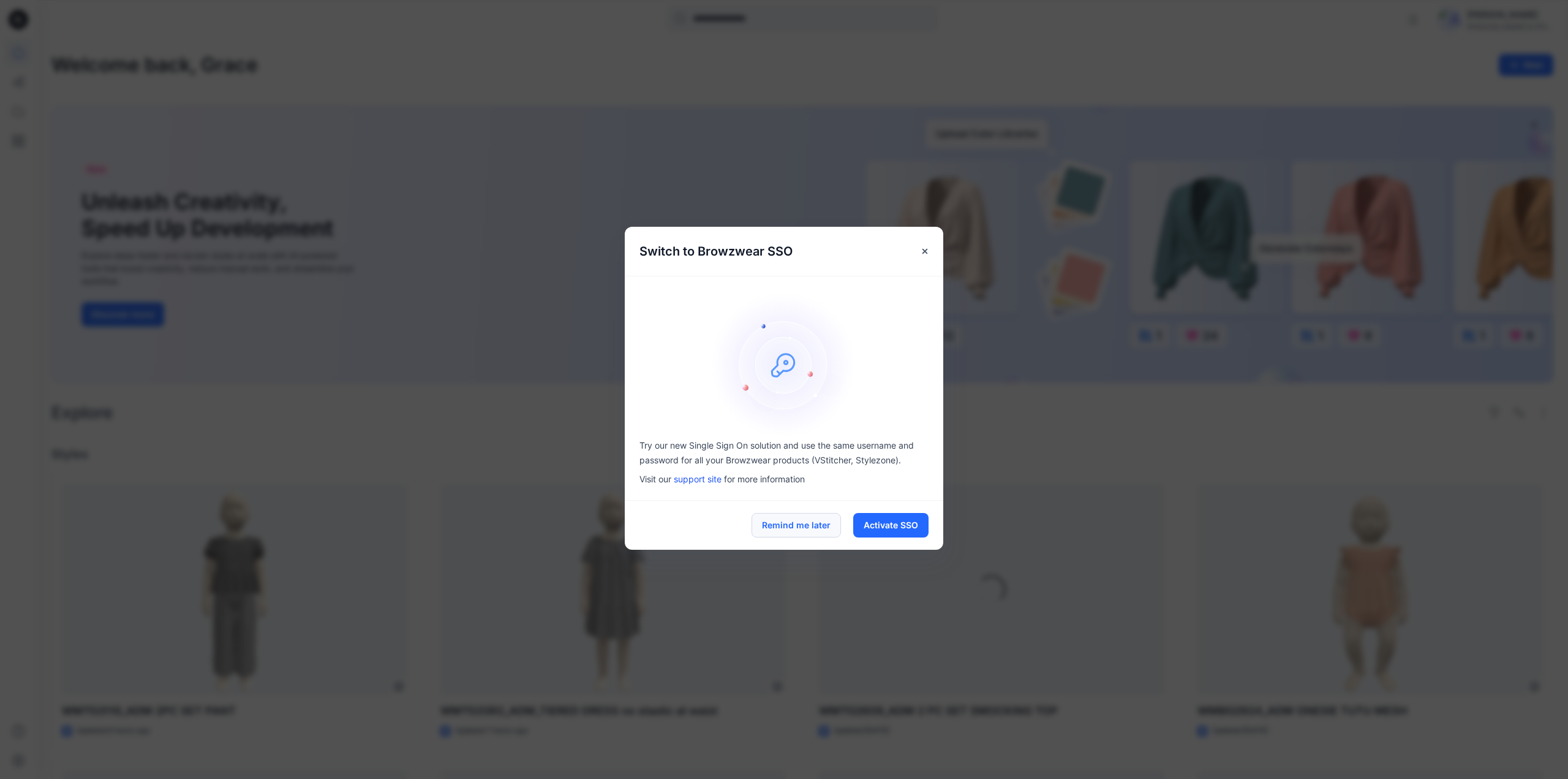
click at [822, 524] on button "Remind me later" at bounding box center [796, 525] width 89 height 24
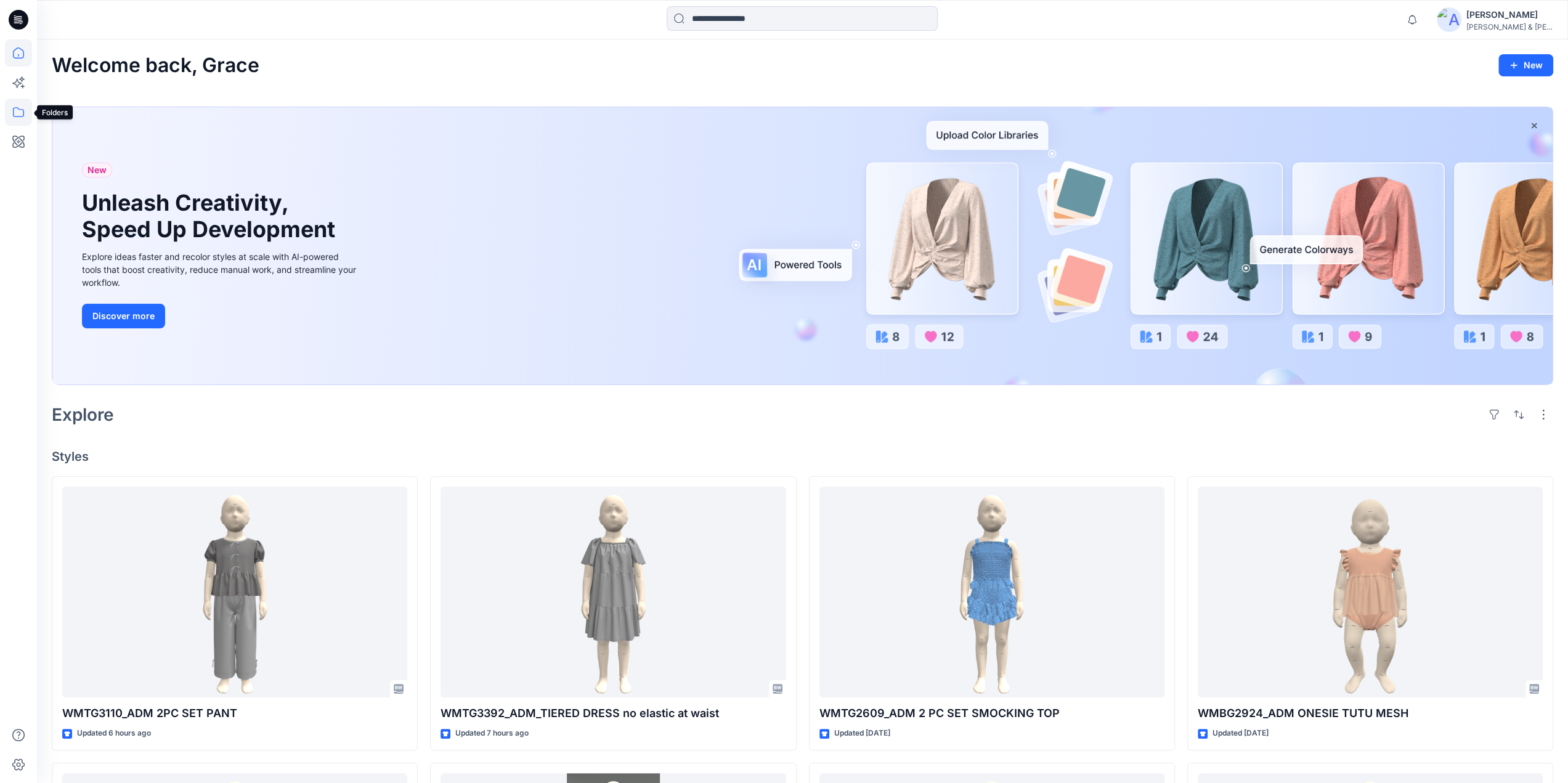
click at [22, 114] on icon at bounding box center [19, 112] width 27 height 27
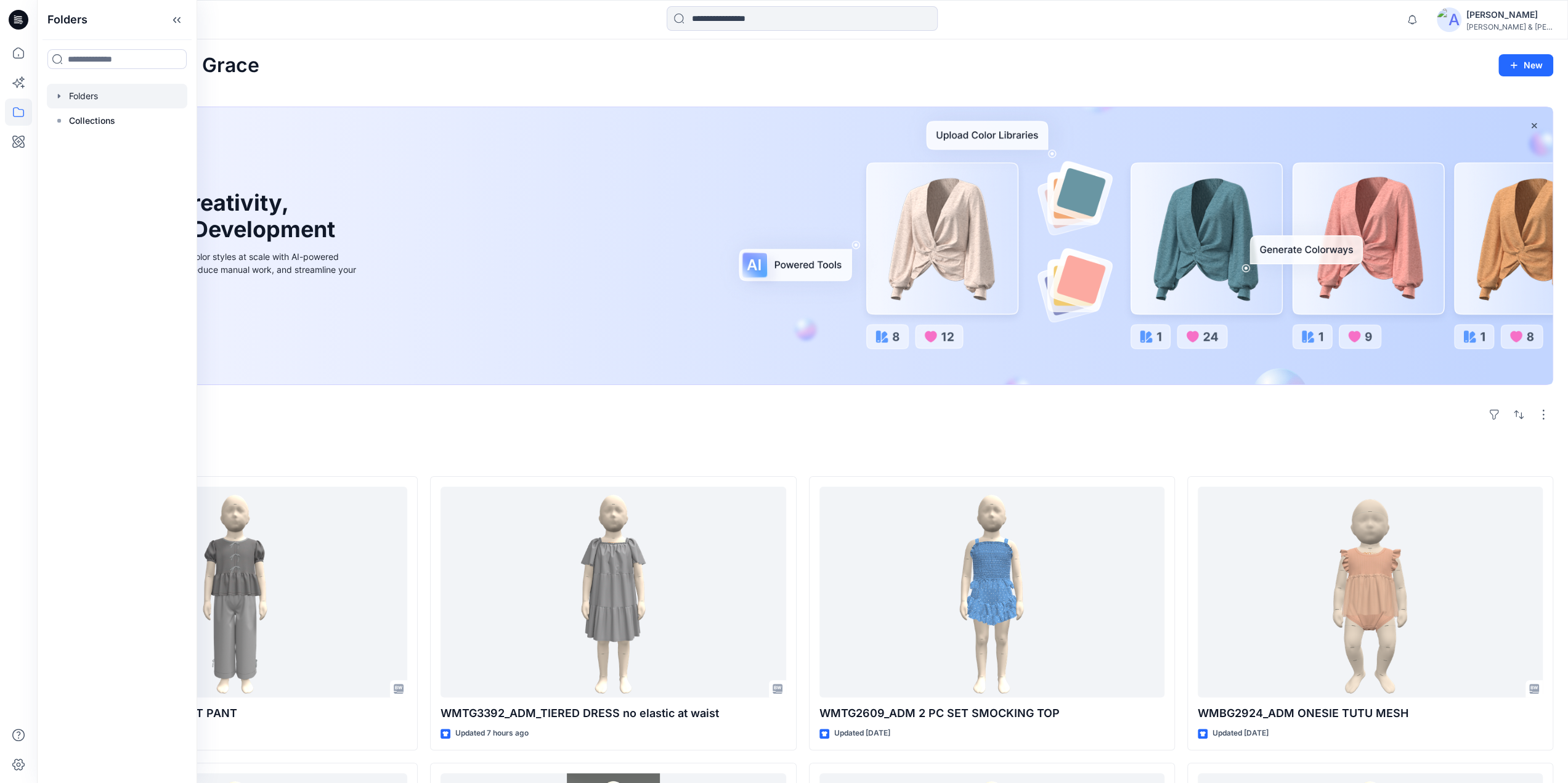
click at [64, 93] on div at bounding box center [117, 96] width 141 height 25
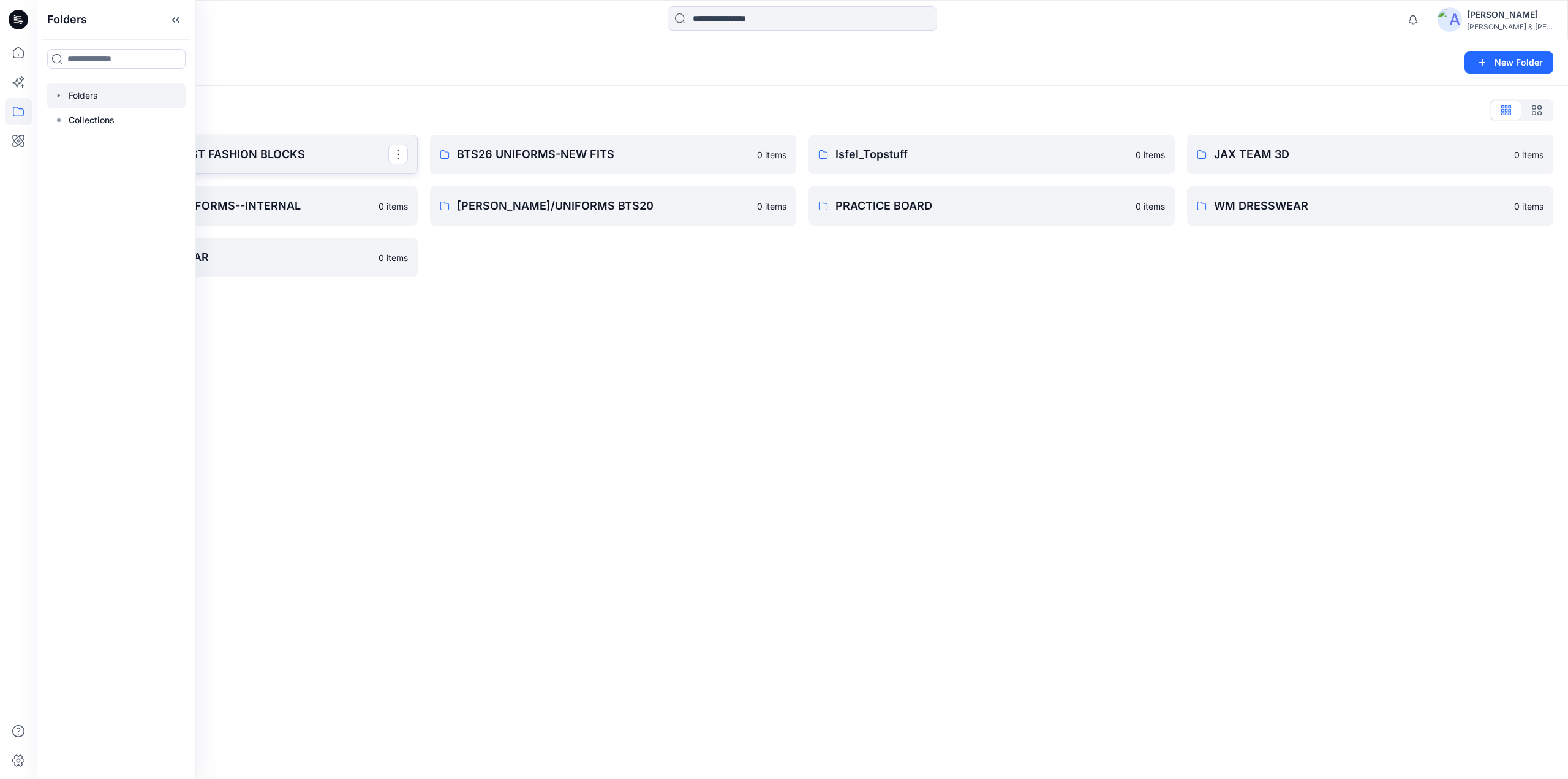
click at [257, 161] on p "BABY & TODDLER FAST FASHION BLOCKS" at bounding box center [233, 154] width 310 height 17
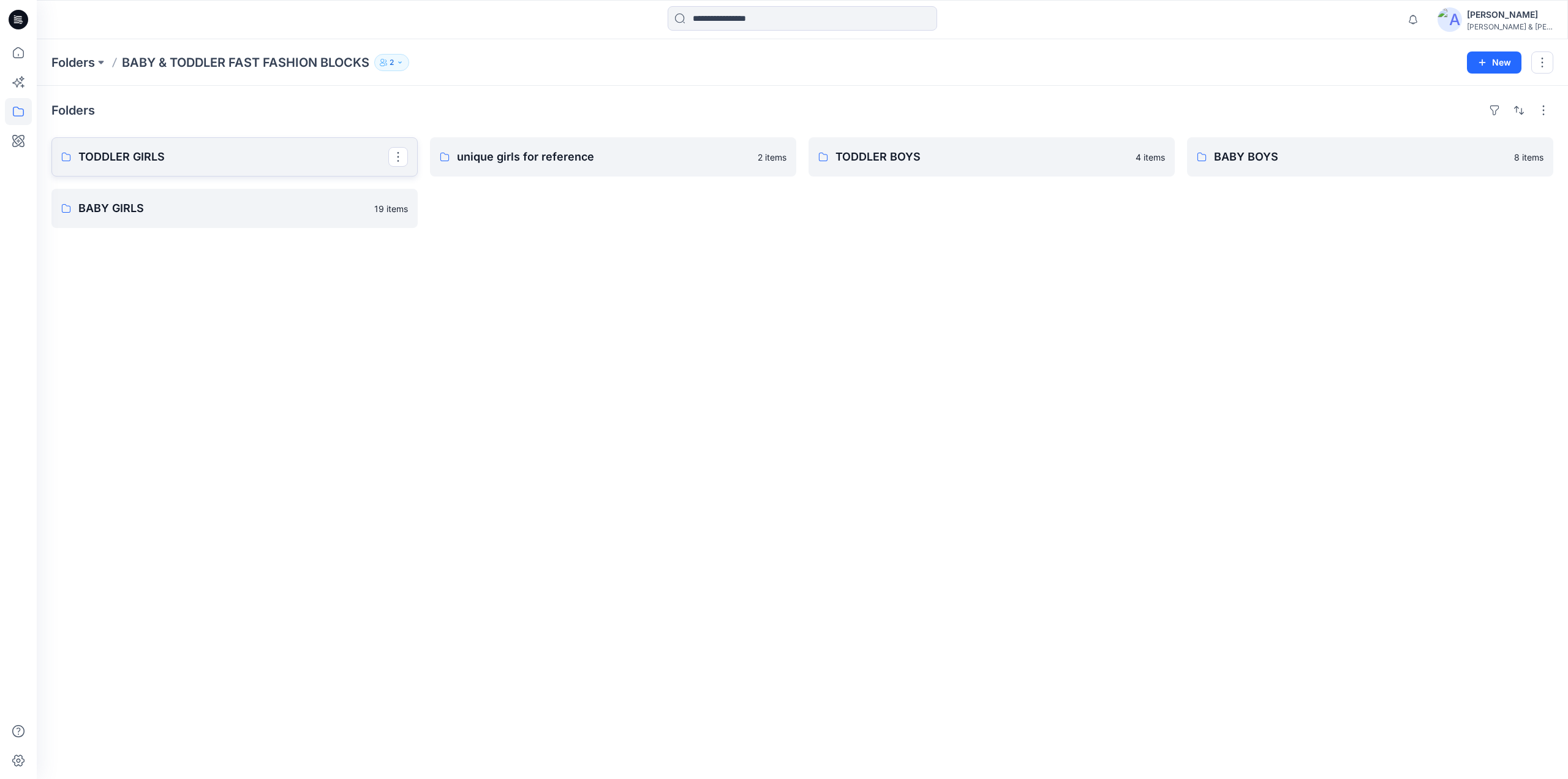
click at [244, 152] on p "TODDLER GIRLS" at bounding box center [233, 156] width 310 height 17
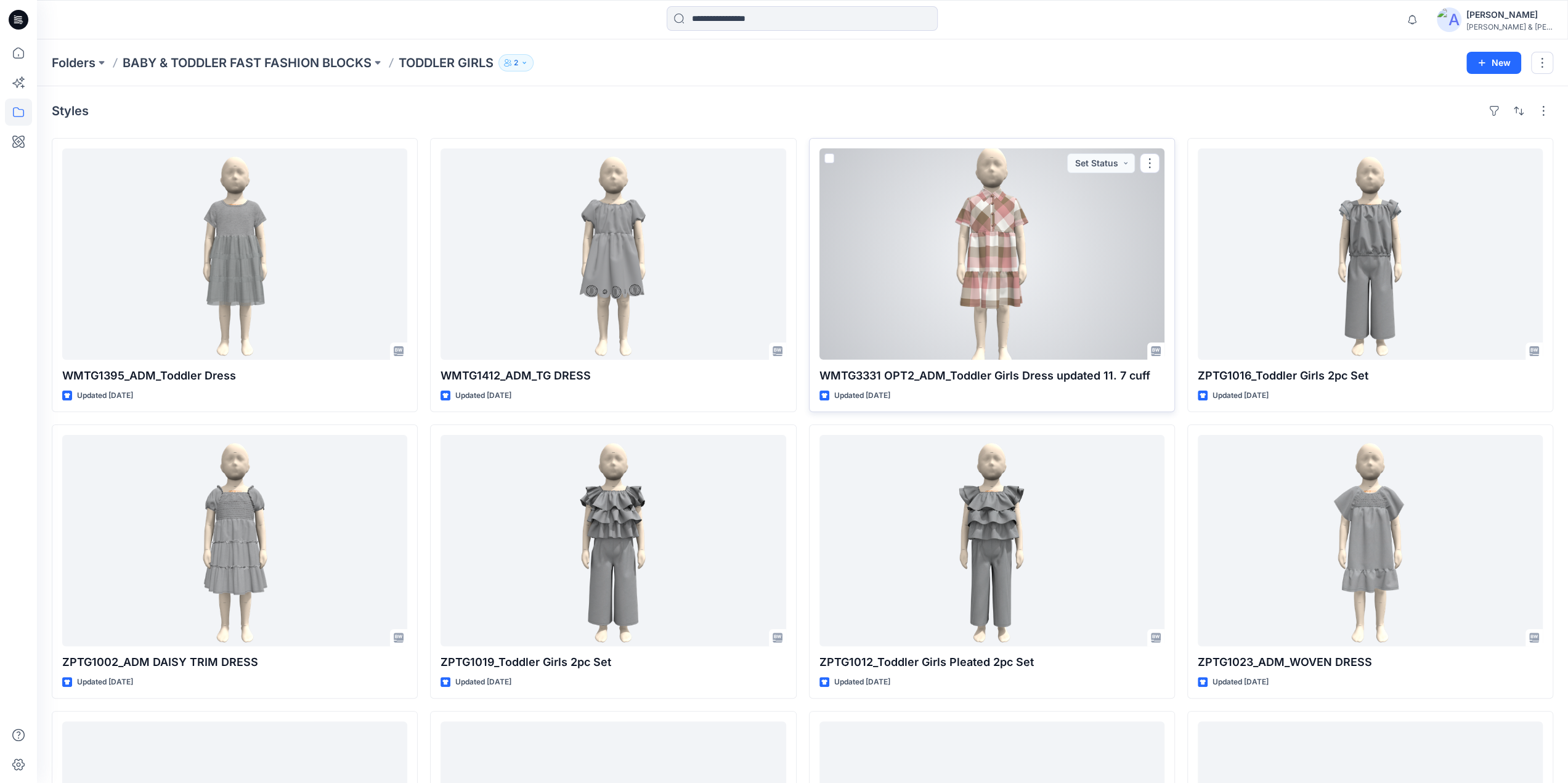
click at [995, 210] on div at bounding box center [992, 254] width 345 height 211
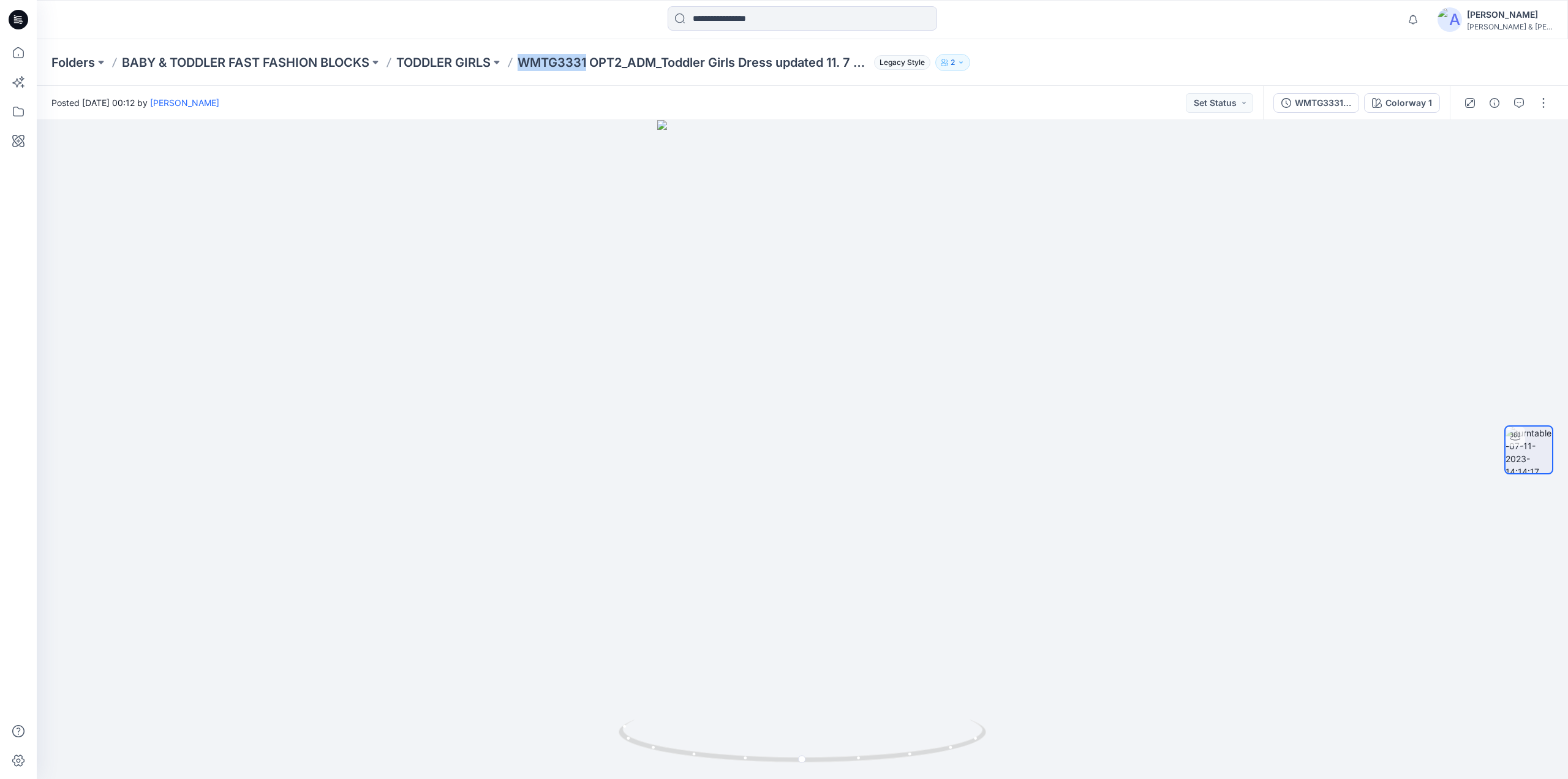
drag, startPoint x: 523, startPoint y: 70, endPoint x: 589, endPoint y: 74, distance: 66.1
click at [589, 74] on div "Folders BABY & TODDLER FAST FASHION BLOCKS TODDLER GIRLS WMTG3331 OPT2_ADM_Todd…" at bounding box center [802, 62] width 1532 height 47
copy p "WMTG3331"
click at [698, 24] on input at bounding box center [802, 18] width 269 height 24
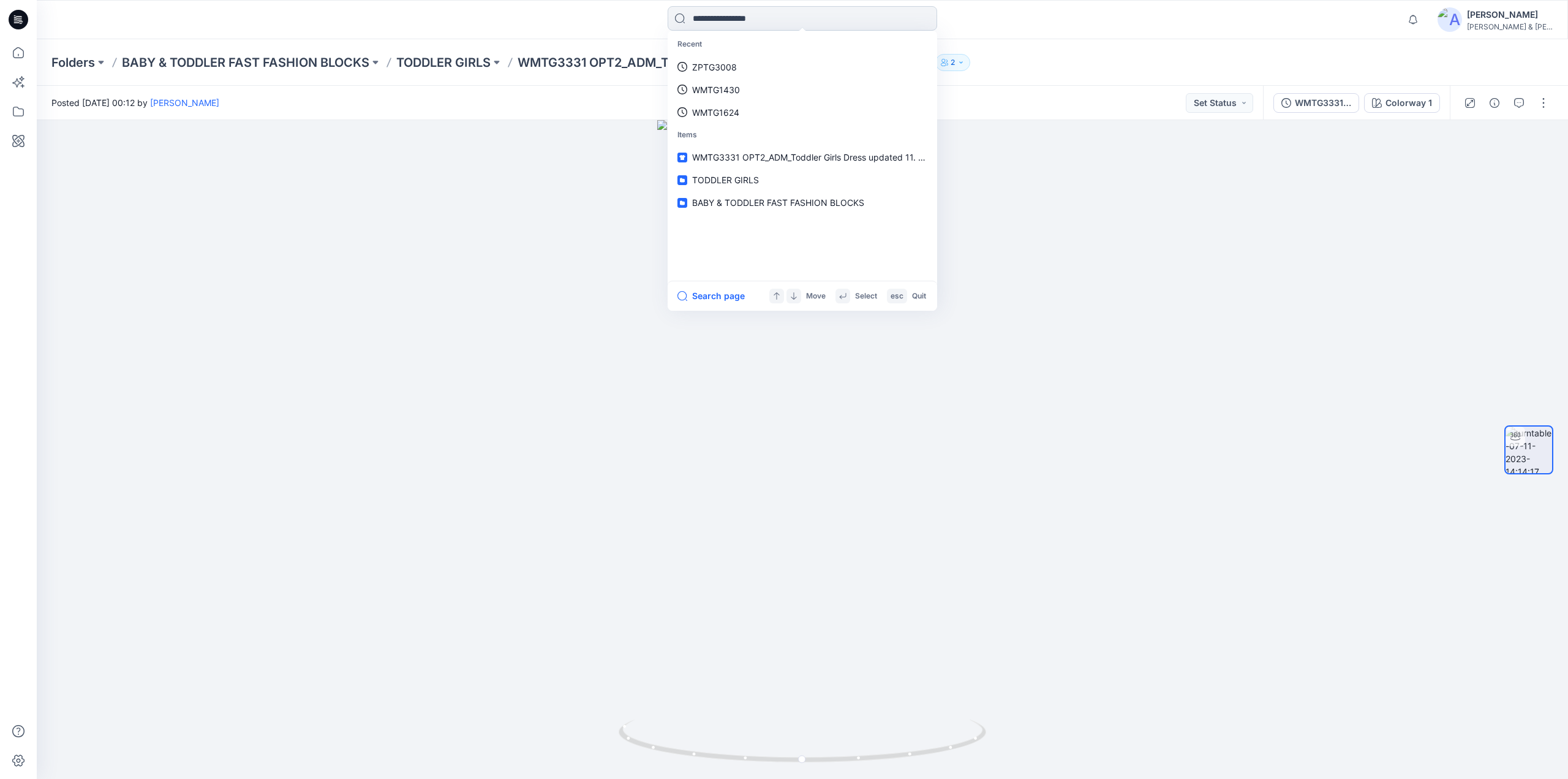
paste input "********"
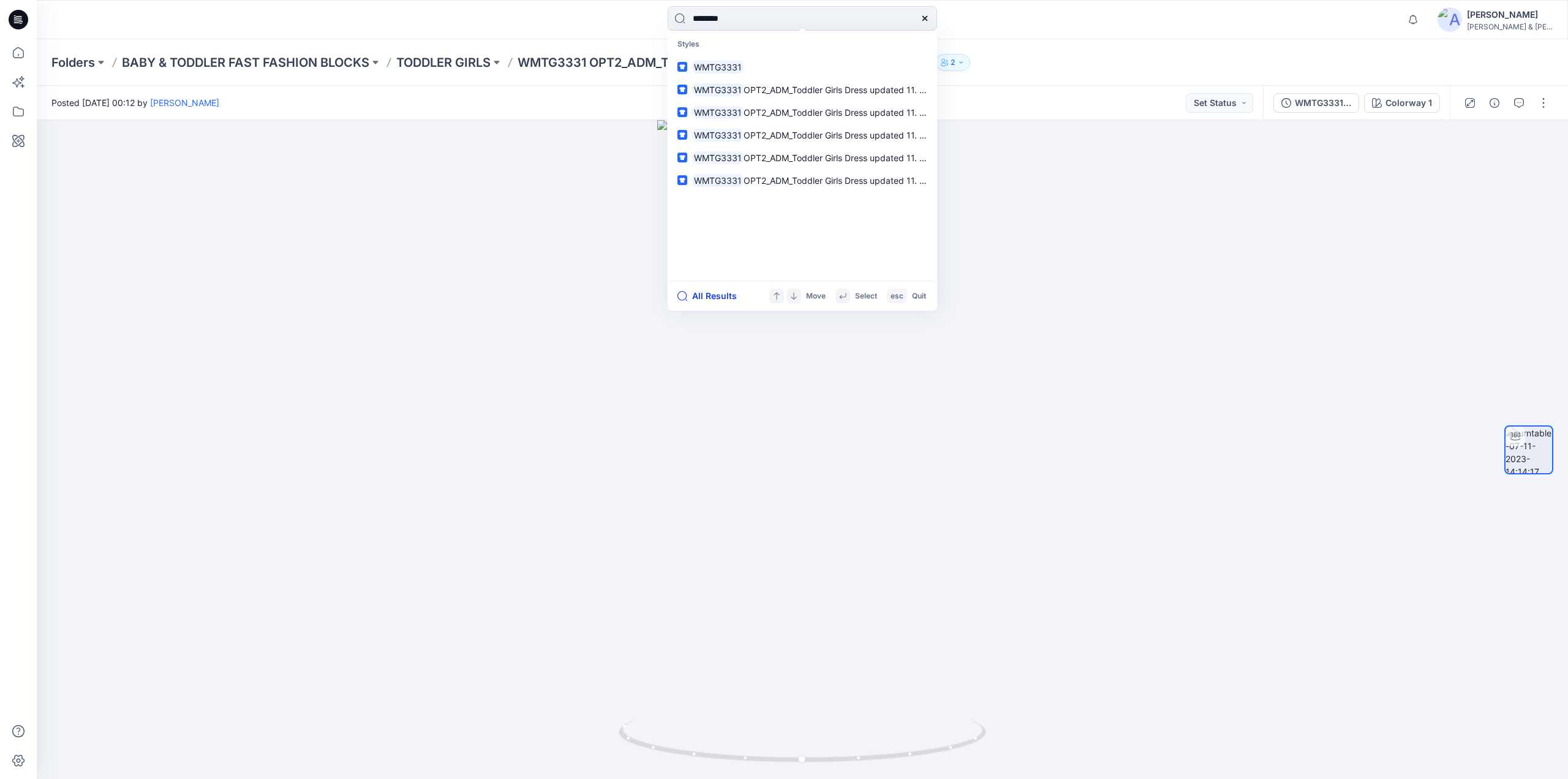
type input "********"
click at [705, 294] on button "All Results" at bounding box center [711, 296] width 67 height 15
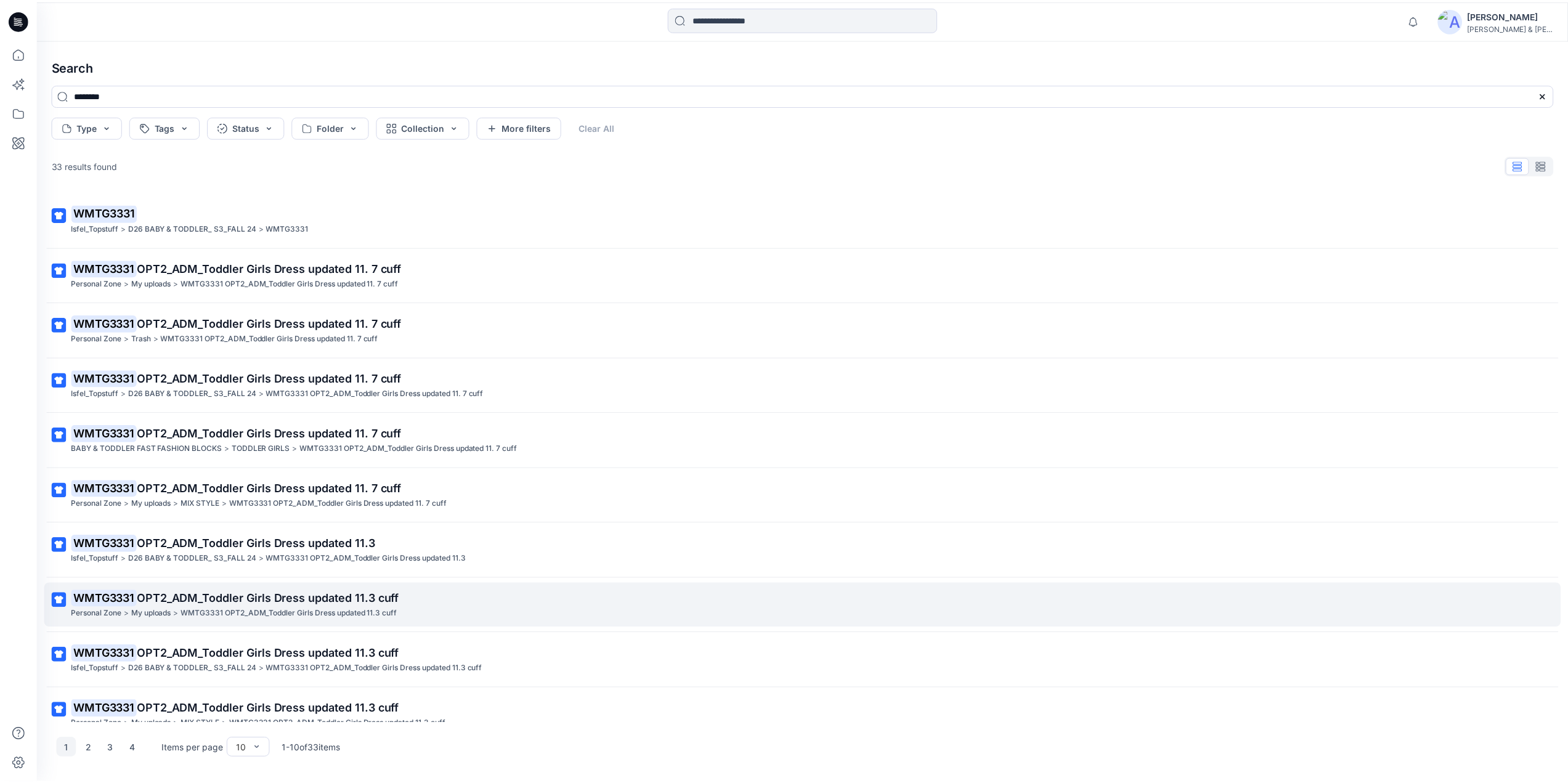
scroll to position [17, 0]
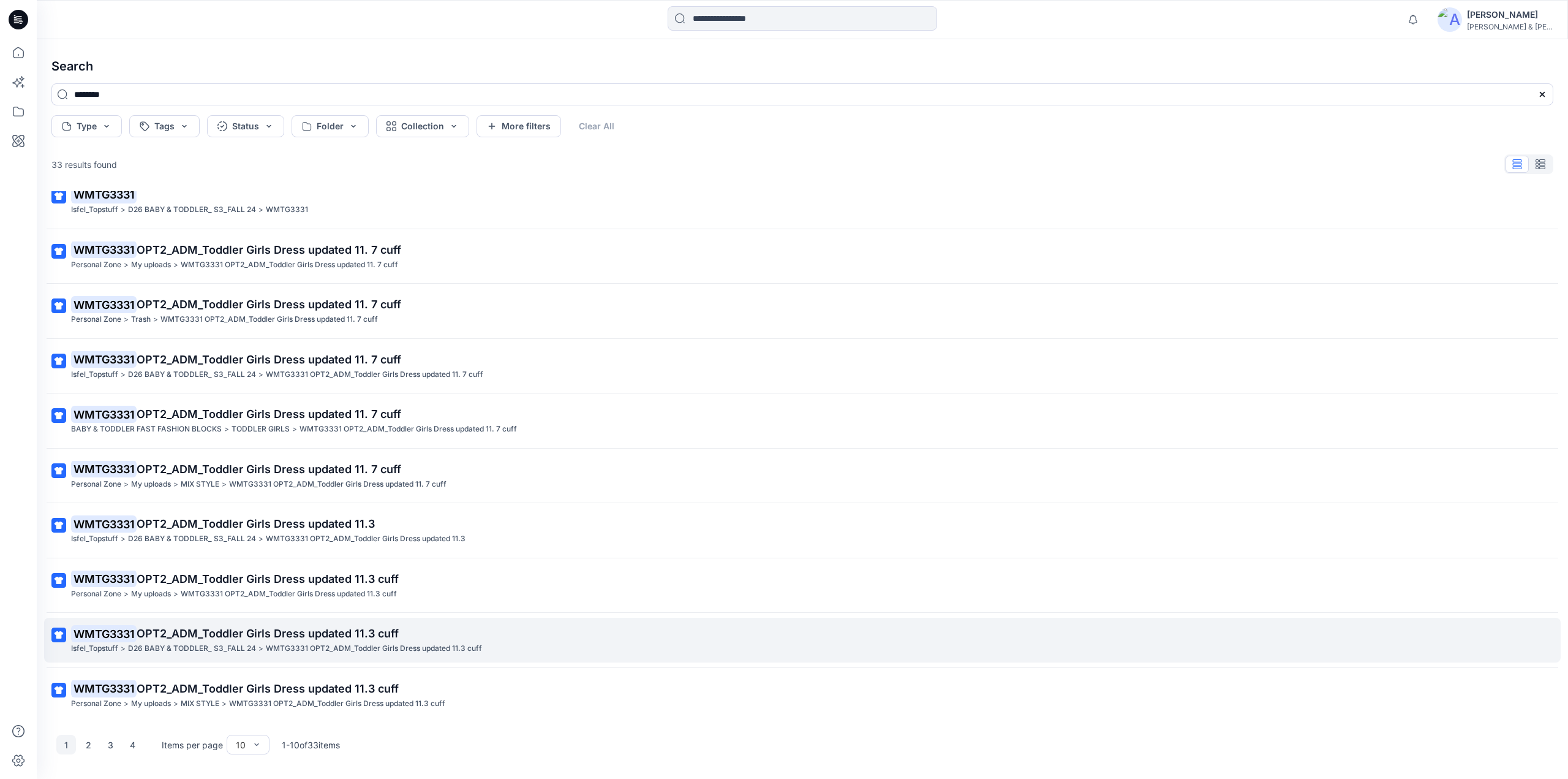
click at [256, 637] on span "OPT2_ADM_Toddler Girls Dress updated 11.3 cuff" at bounding box center [268, 633] width 263 height 13
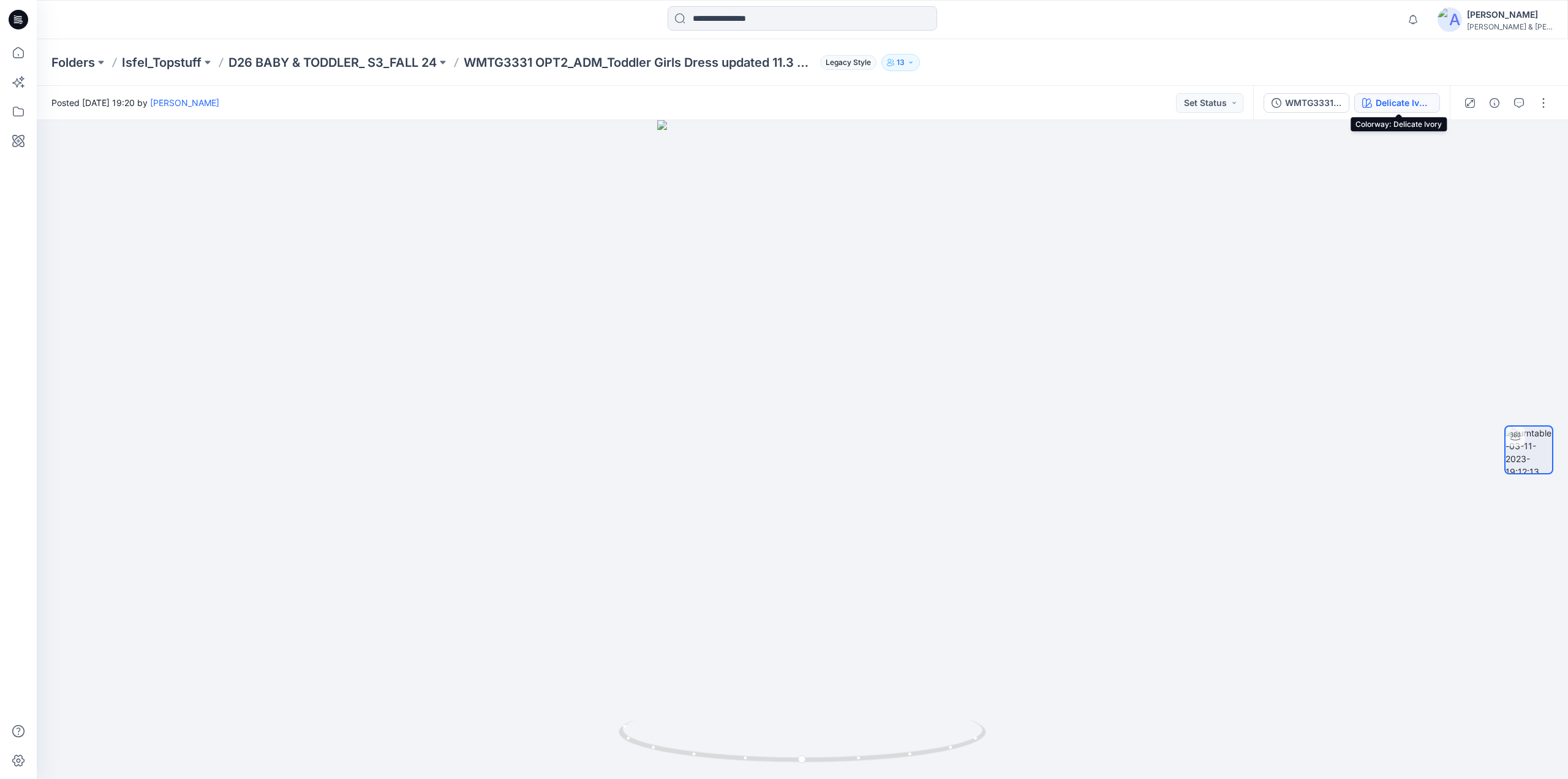
click at [1379, 101] on div "Delicate Ivory" at bounding box center [1404, 103] width 56 height 13
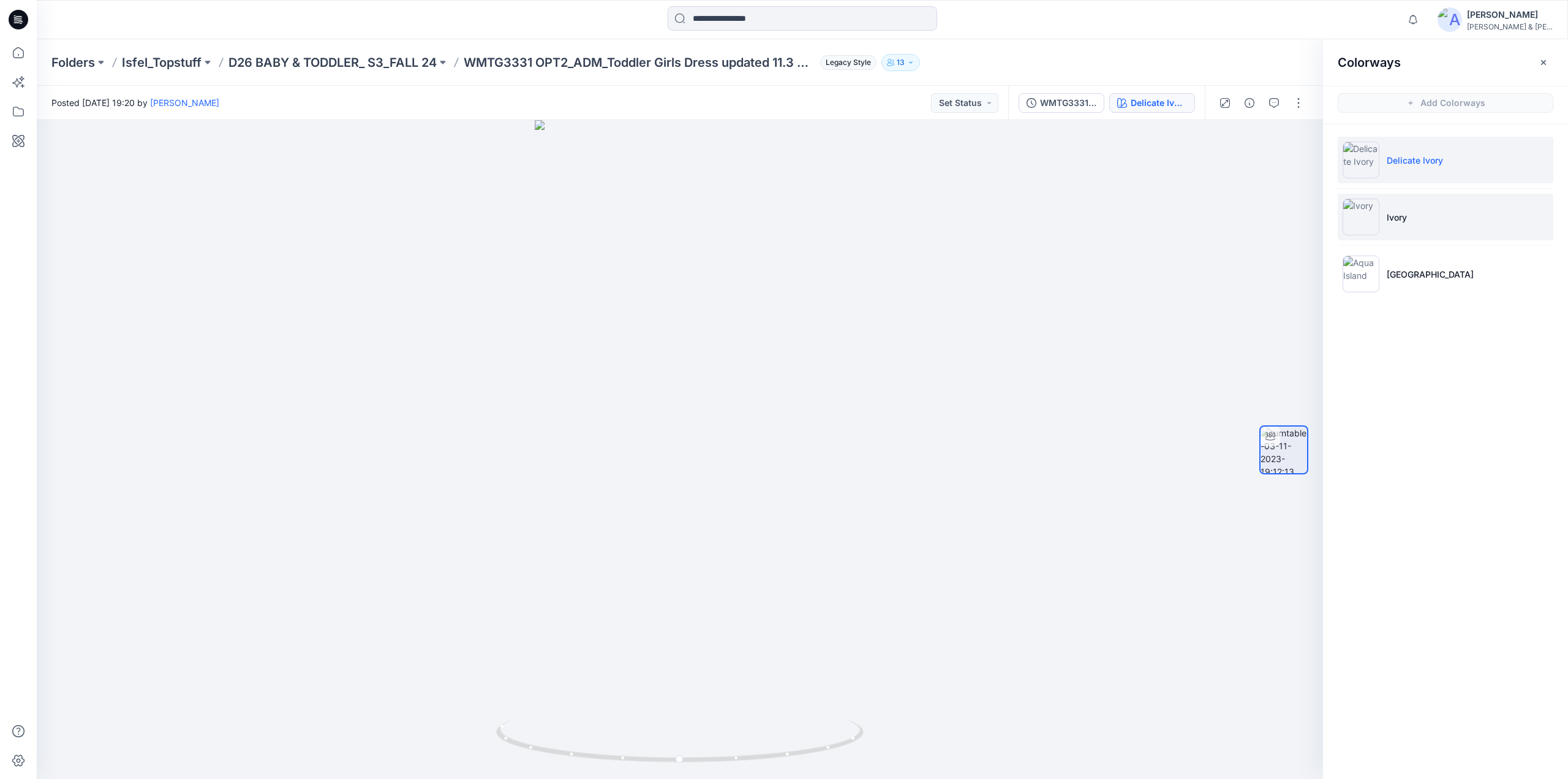
click at [1413, 223] on li "Ivory" at bounding box center [1446, 217] width 216 height 47
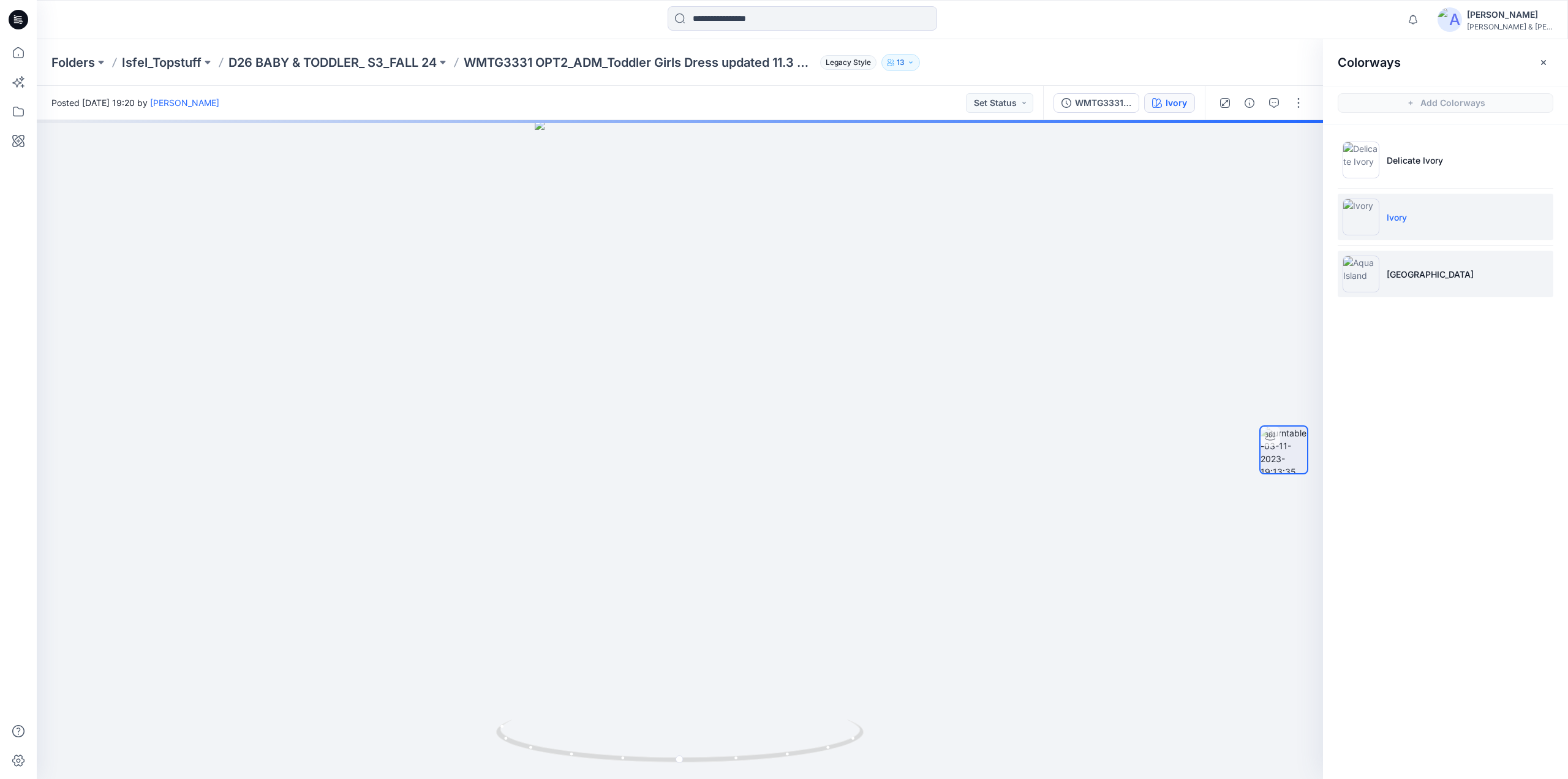
click at [1404, 275] on p "Aqua Island" at bounding box center [1430, 274] width 87 height 13
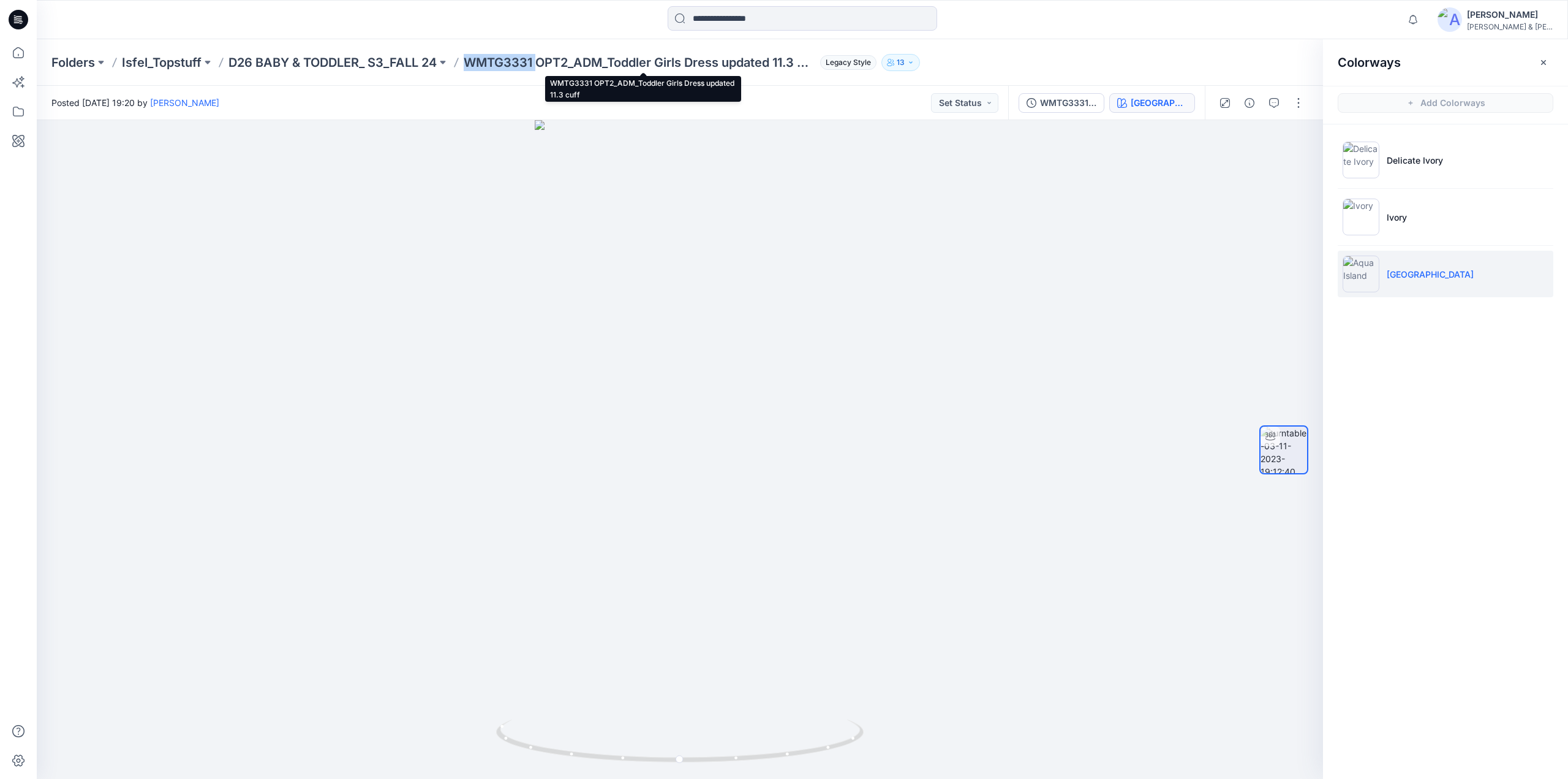
drag, startPoint x: 468, startPoint y: 70, endPoint x: 541, endPoint y: 70, distance: 73.0
click at [541, 70] on p "WMTG3331 OPT2_ADM_Toddler Girls Dress updated 11.3 cuff" at bounding box center [639, 62] width 351 height 17
copy p "WMTG3331"
click at [399, 59] on p "D26 BABY & TODDLER_ S3_FALL 24" at bounding box center [333, 62] width 209 height 17
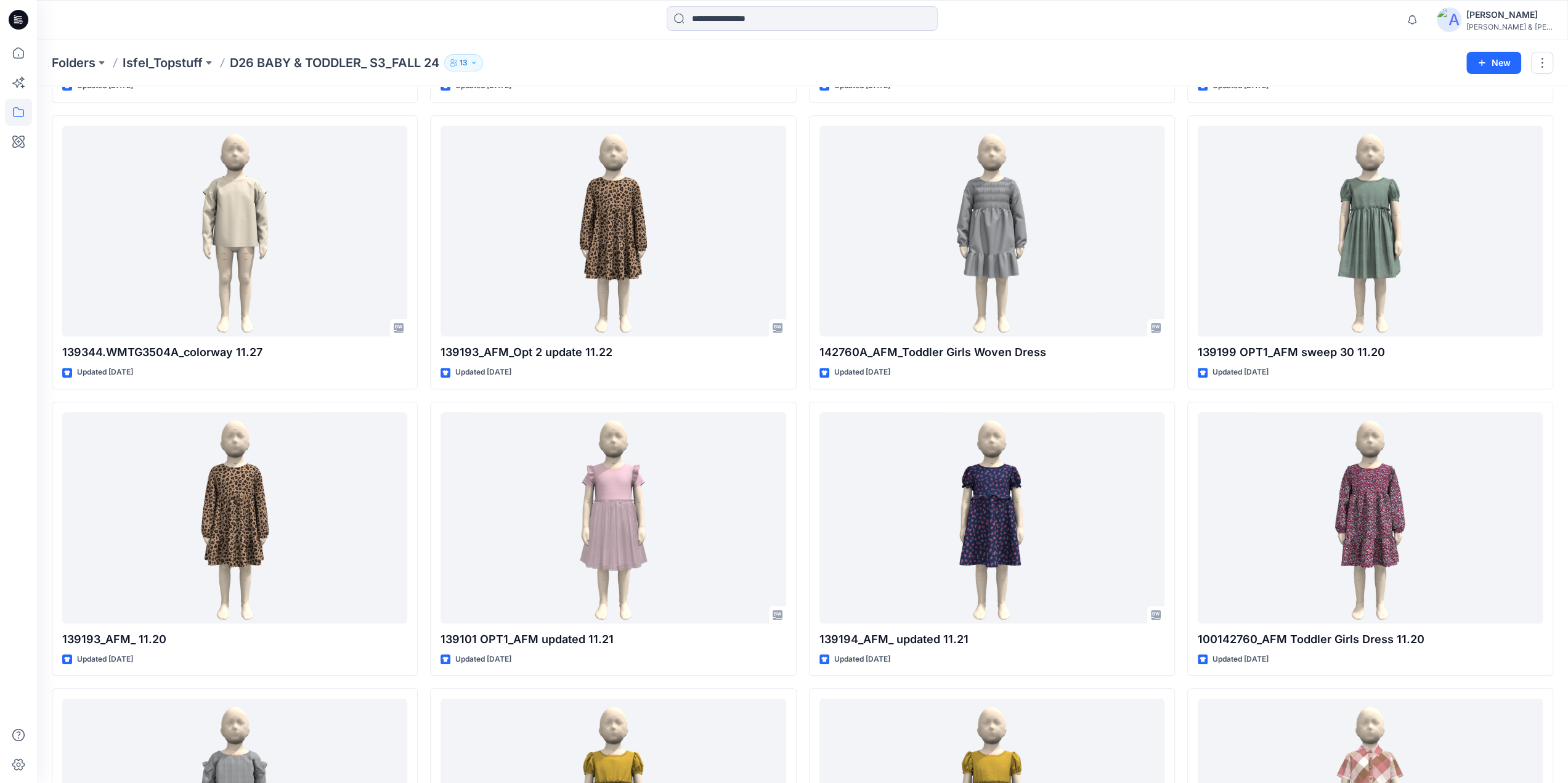
scroll to position [1765, 0]
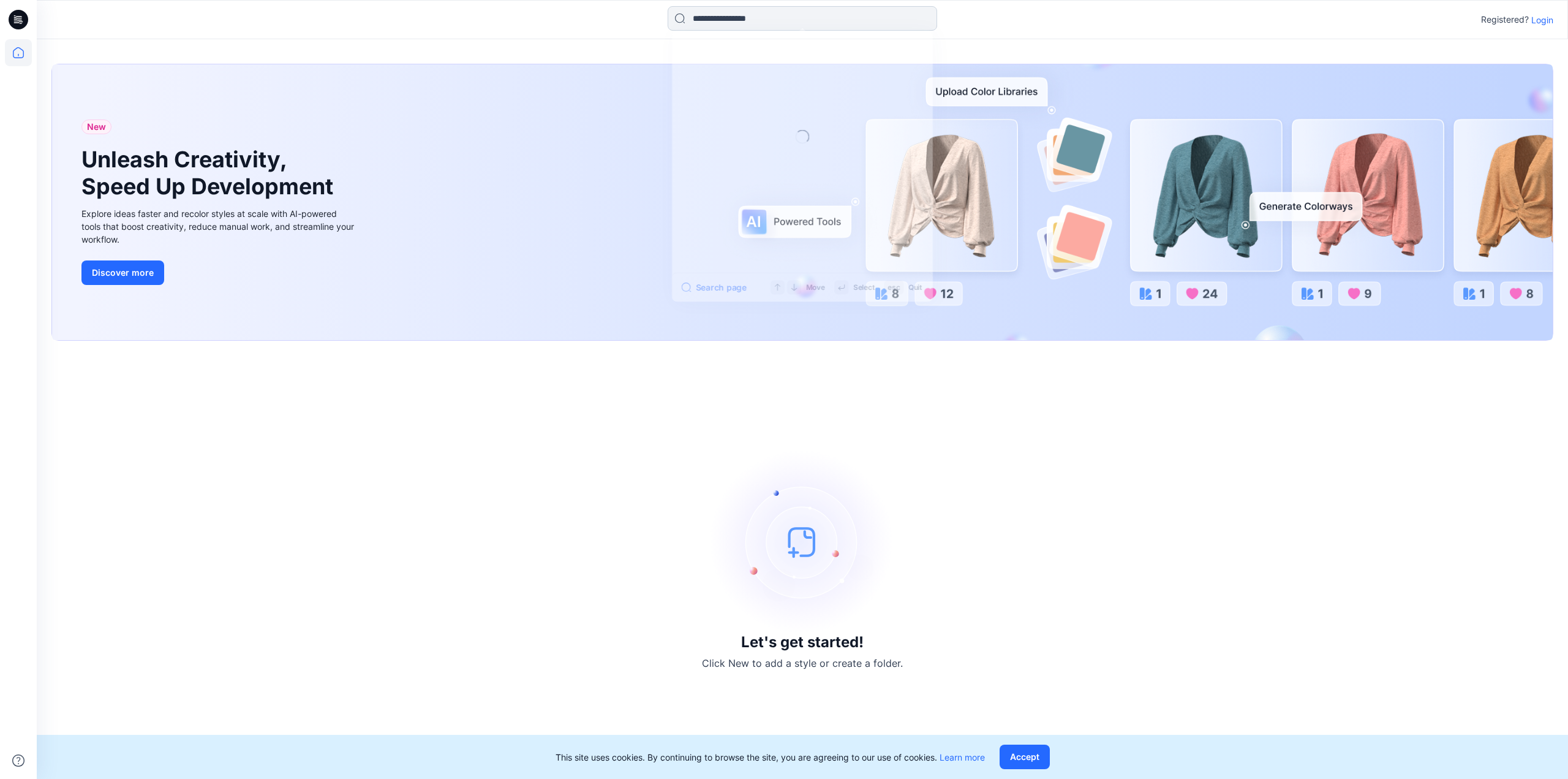
click at [763, 13] on input at bounding box center [802, 18] width 269 height 24
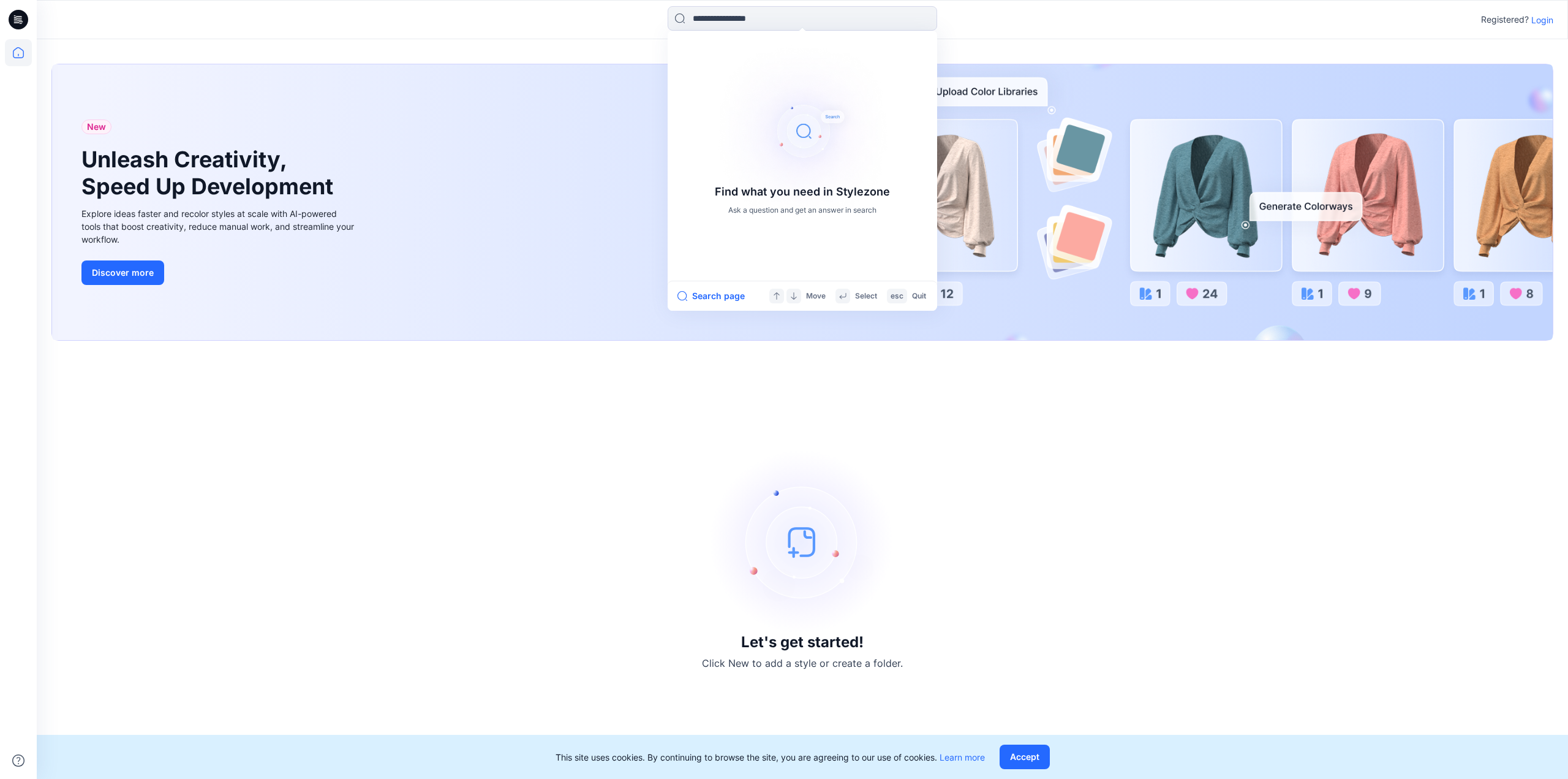
click at [1545, 19] on p "Login" at bounding box center [1543, 19] width 22 height 13
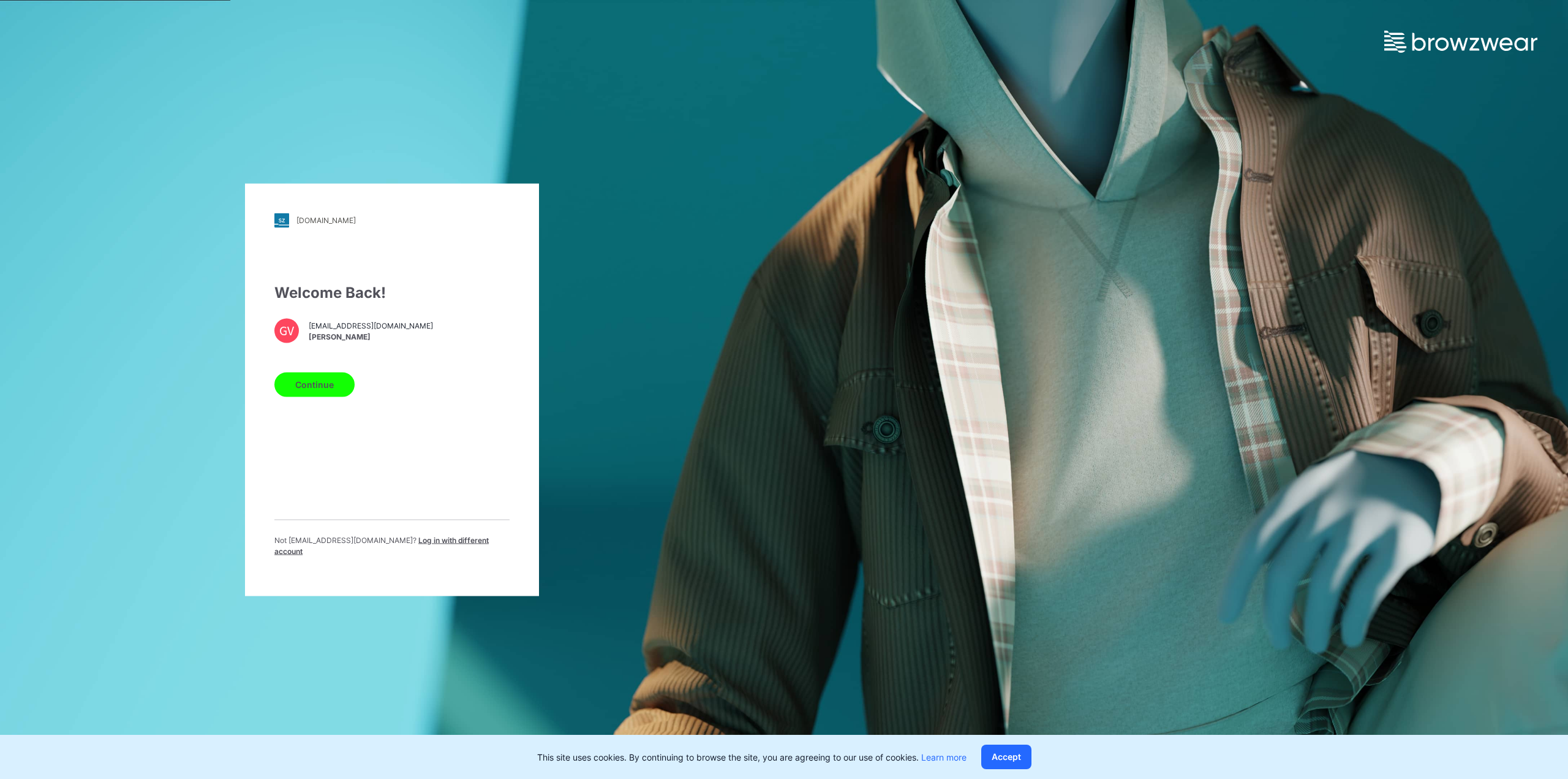
click at [305, 387] on button "Continue" at bounding box center [314, 384] width 81 height 24
